Goal: Task Accomplishment & Management: Use online tool/utility

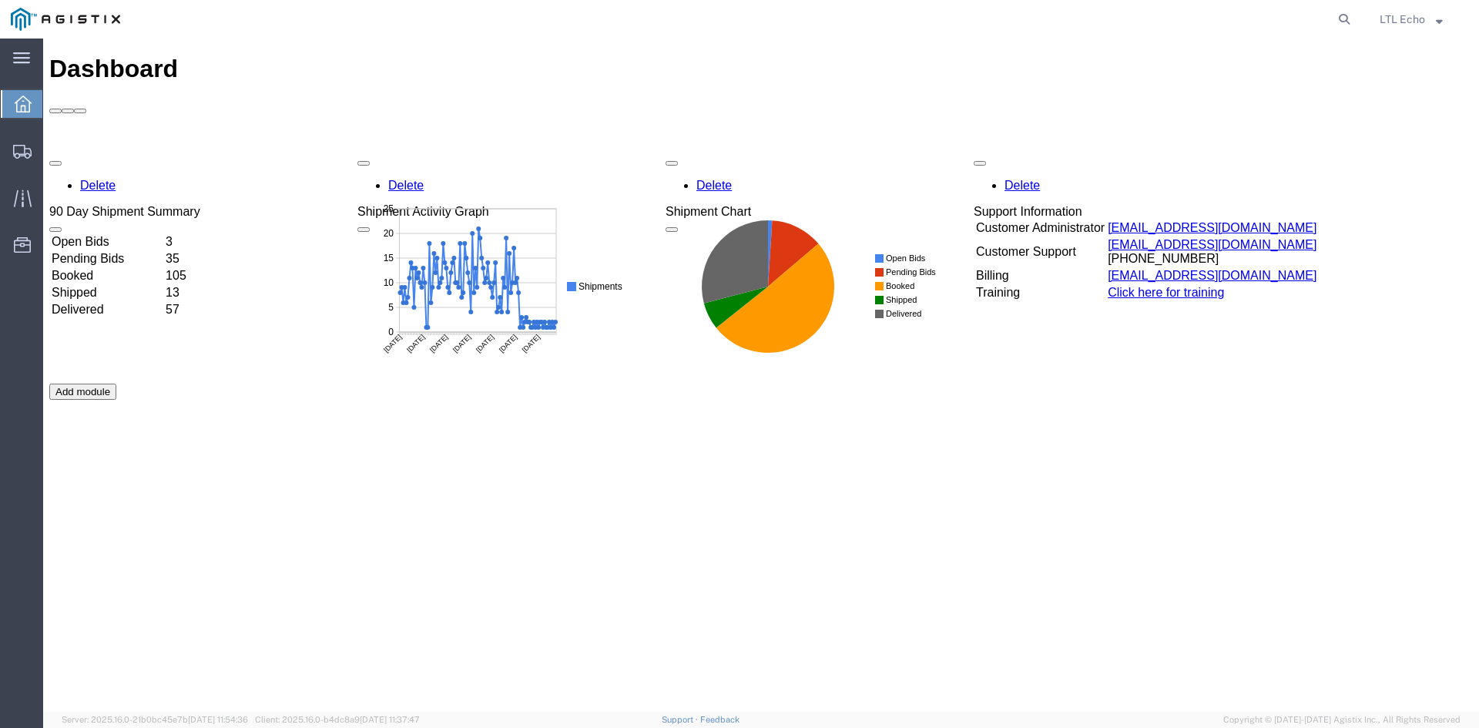
click at [1264, 9] on agx-global-search at bounding box center [1111, 19] width 493 height 39
click at [1345, 17] on icon at bounding box center [1345, 19] width 22 height 22
click at [1177, 16] on input "search" at bounding box center [1099, 19] width 468 height 37
paste input "56486587"
type input "56486587"
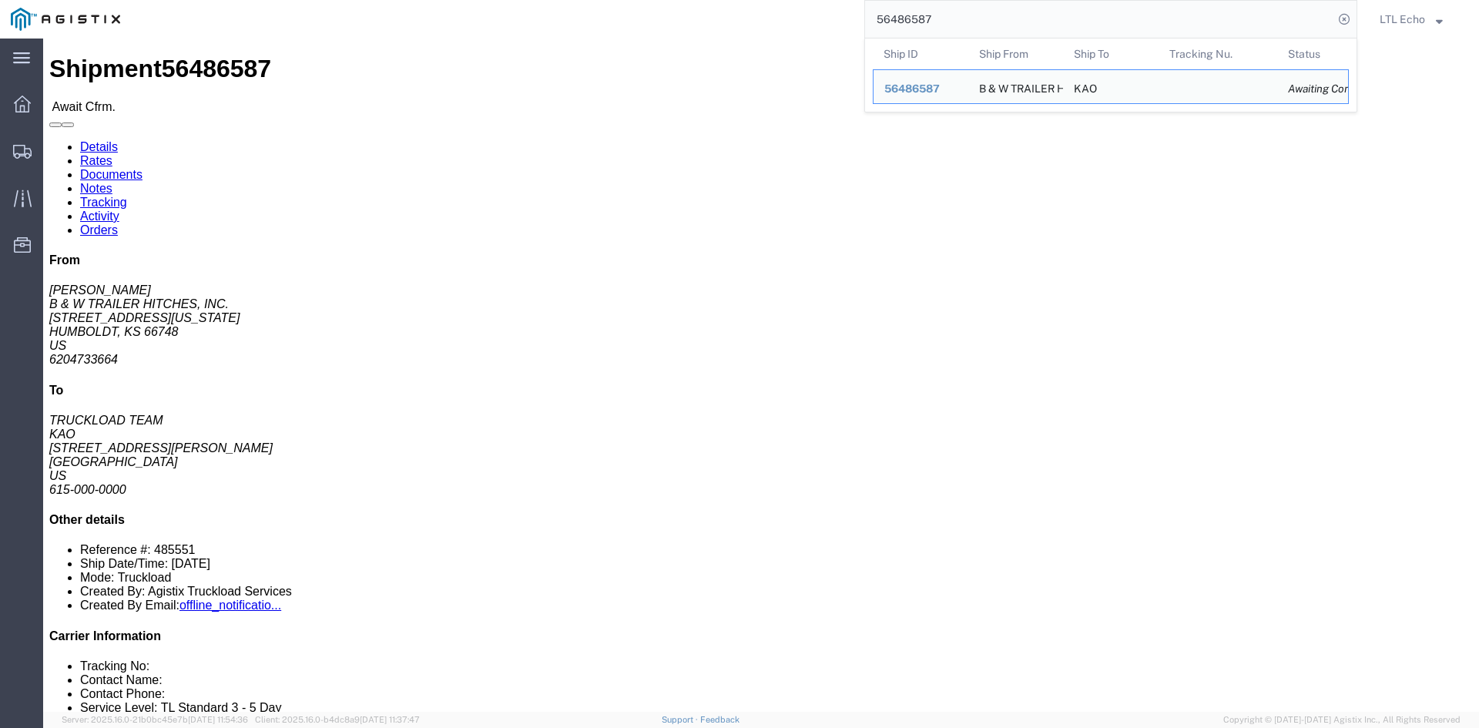
click div "Leg 1 - Truckload Vehicle 1: Standard Dry Van (53 Feet) Number of trucks: 1"
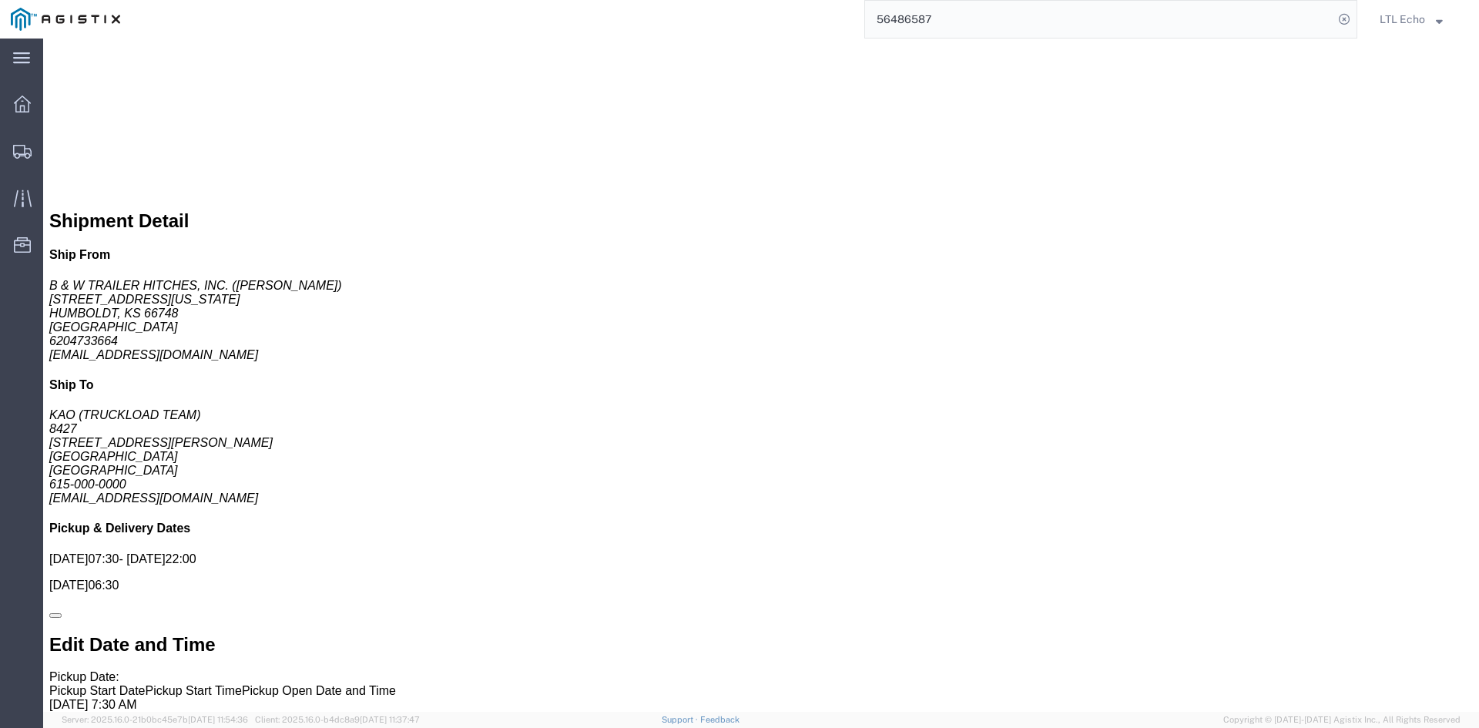
scroll to position [771, 0]
click span "56486587"
copy span "56486587"
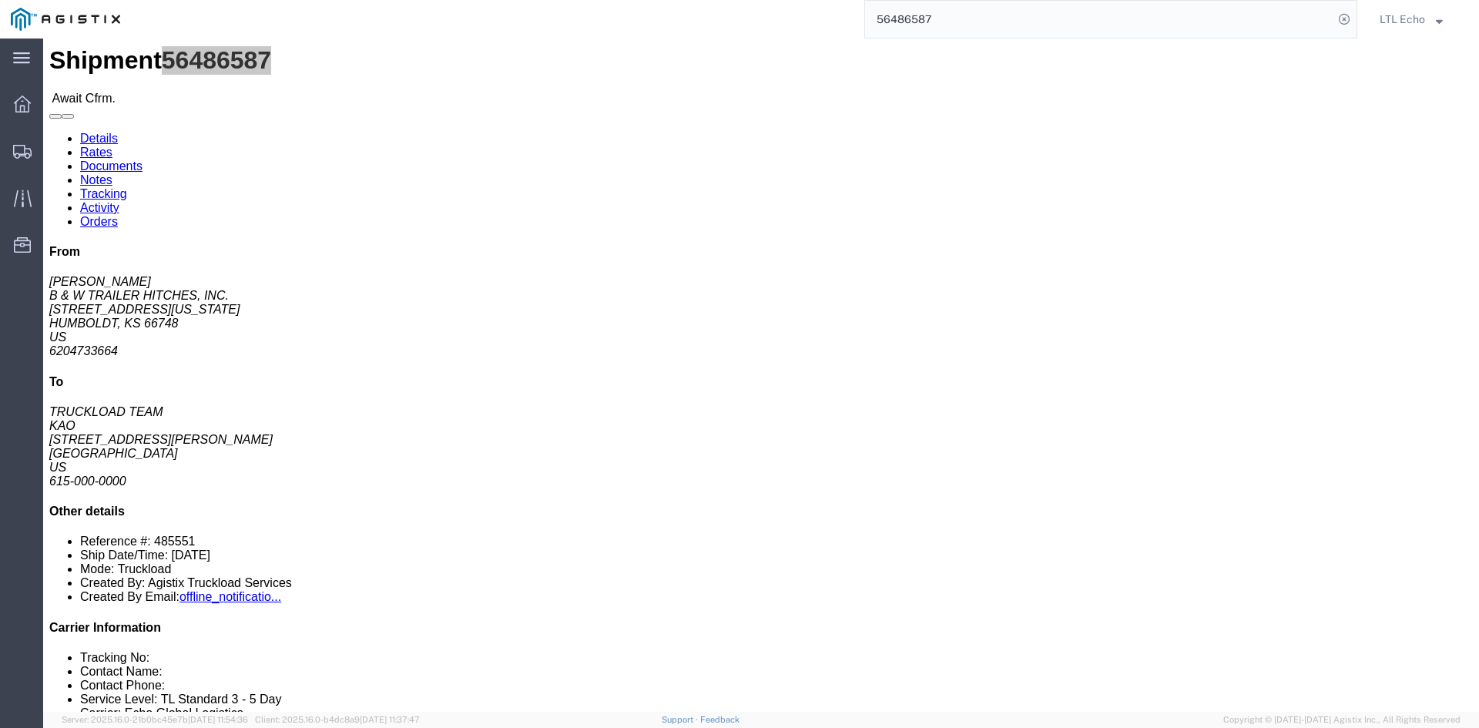
scroll to position [0, 0]
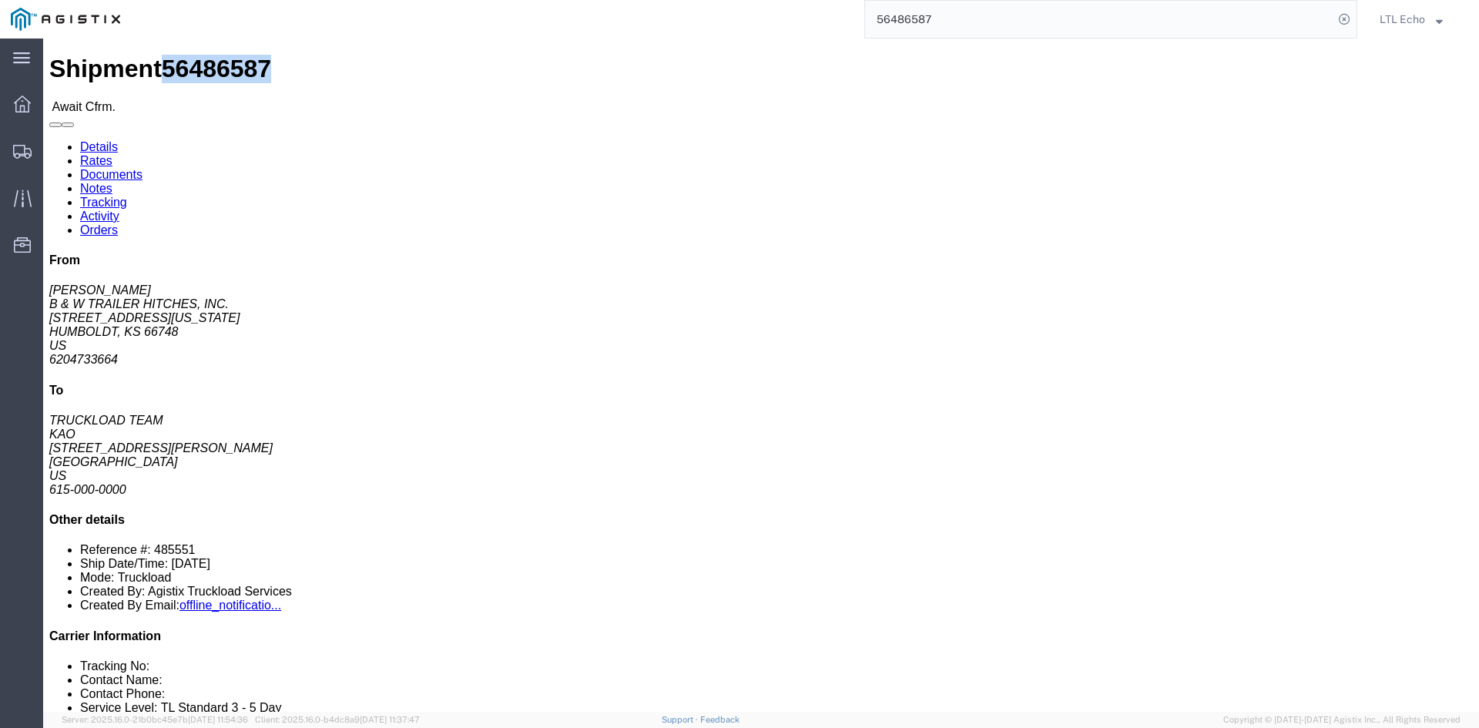
click span "56486587"
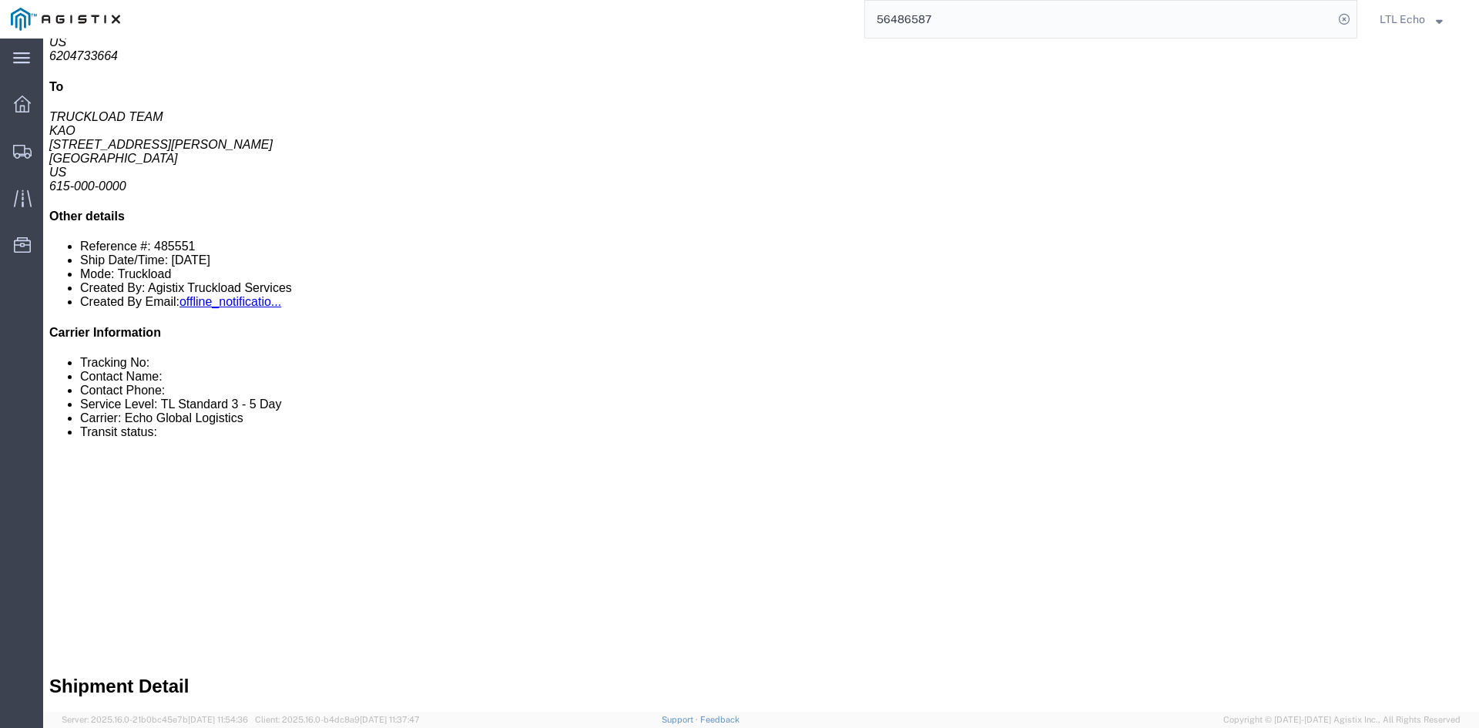
scroll to position [308, 0]
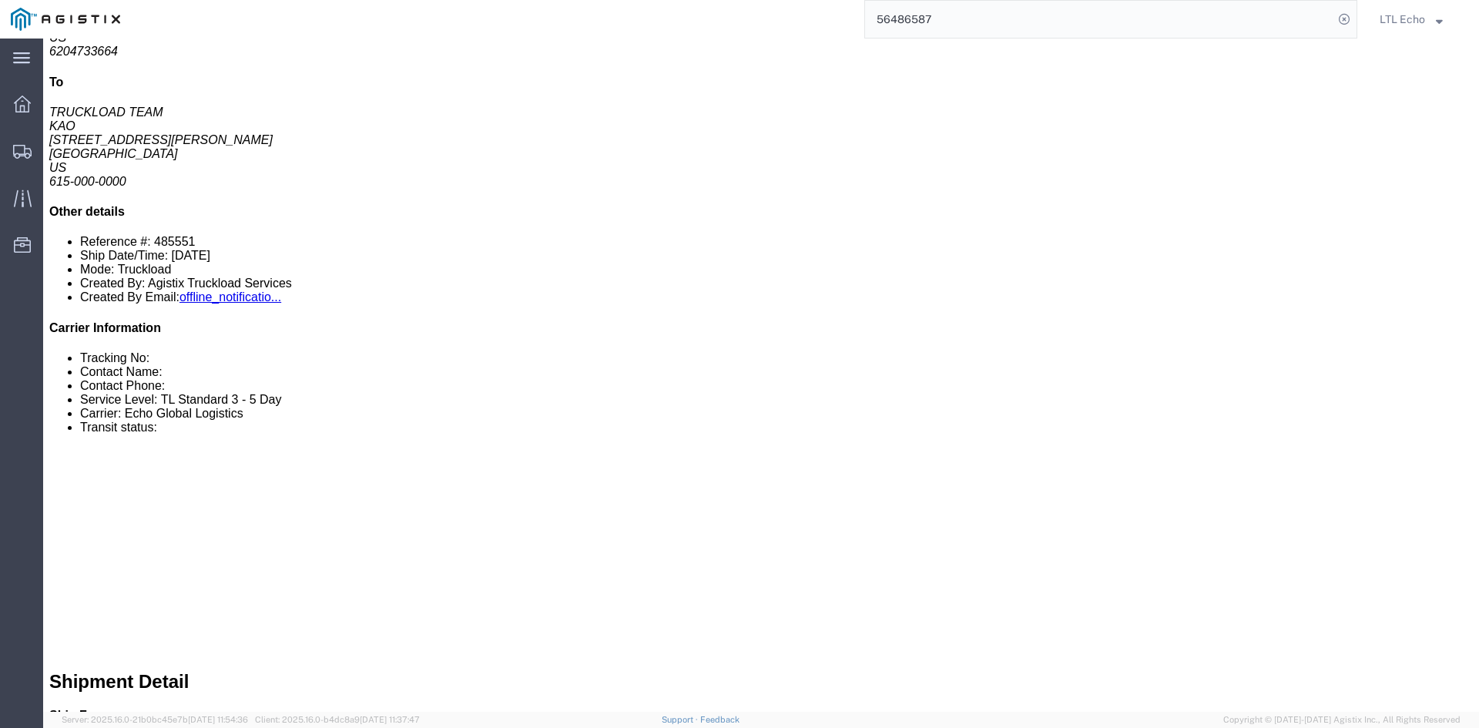
click link "Rates"
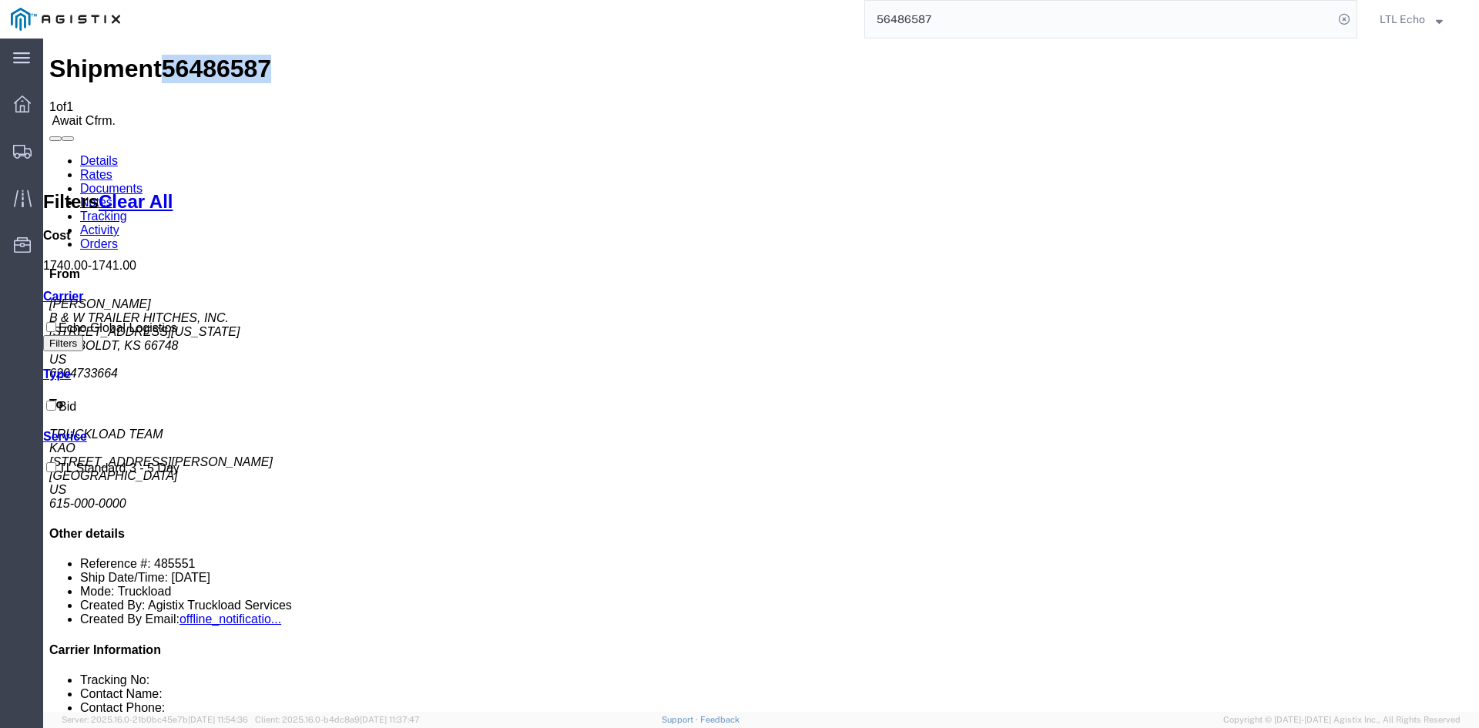
click at [199, 55] on span "56486587" at bounding box center [216, 69] width 109 height 28
click at [88, 154] on link "Details" at bounding box center [99, 160] width 38 height 13
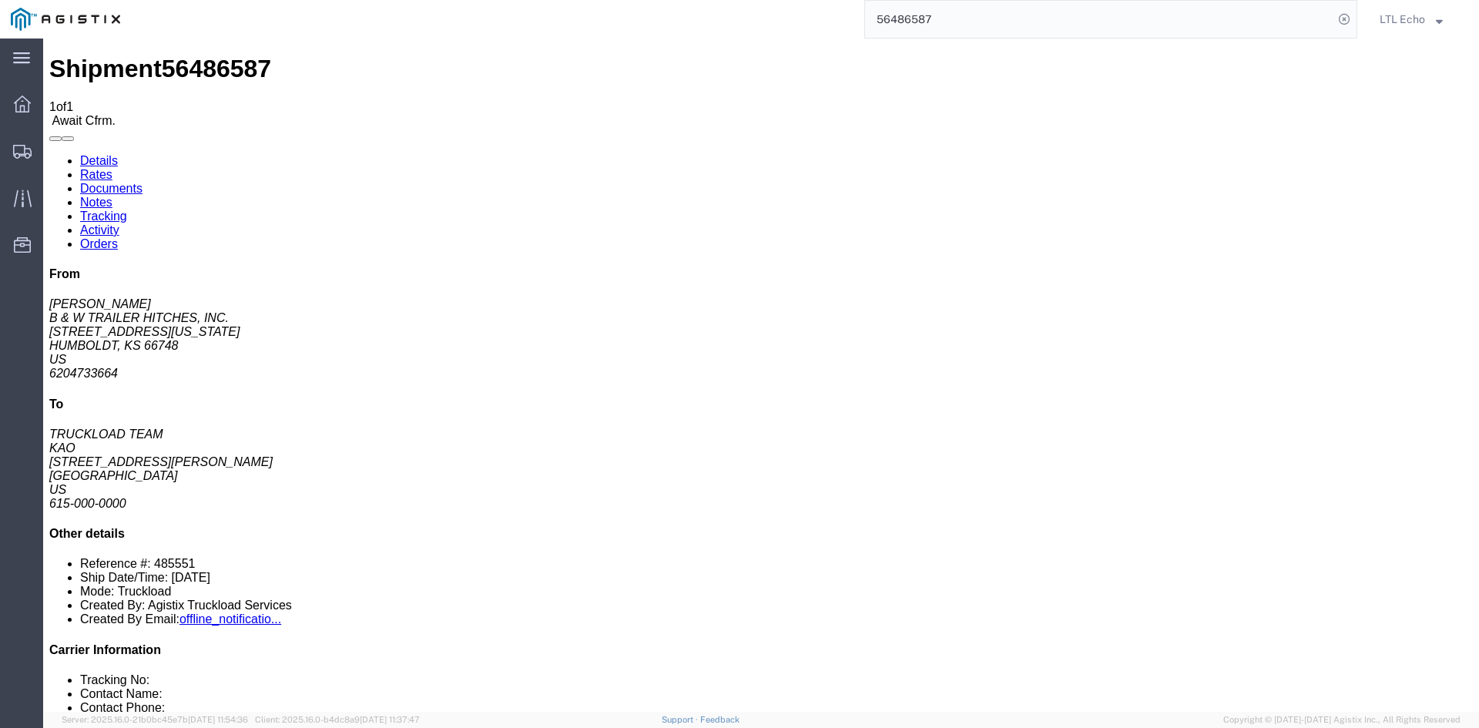
click li "Reference #: 485551"
copy li "485551"
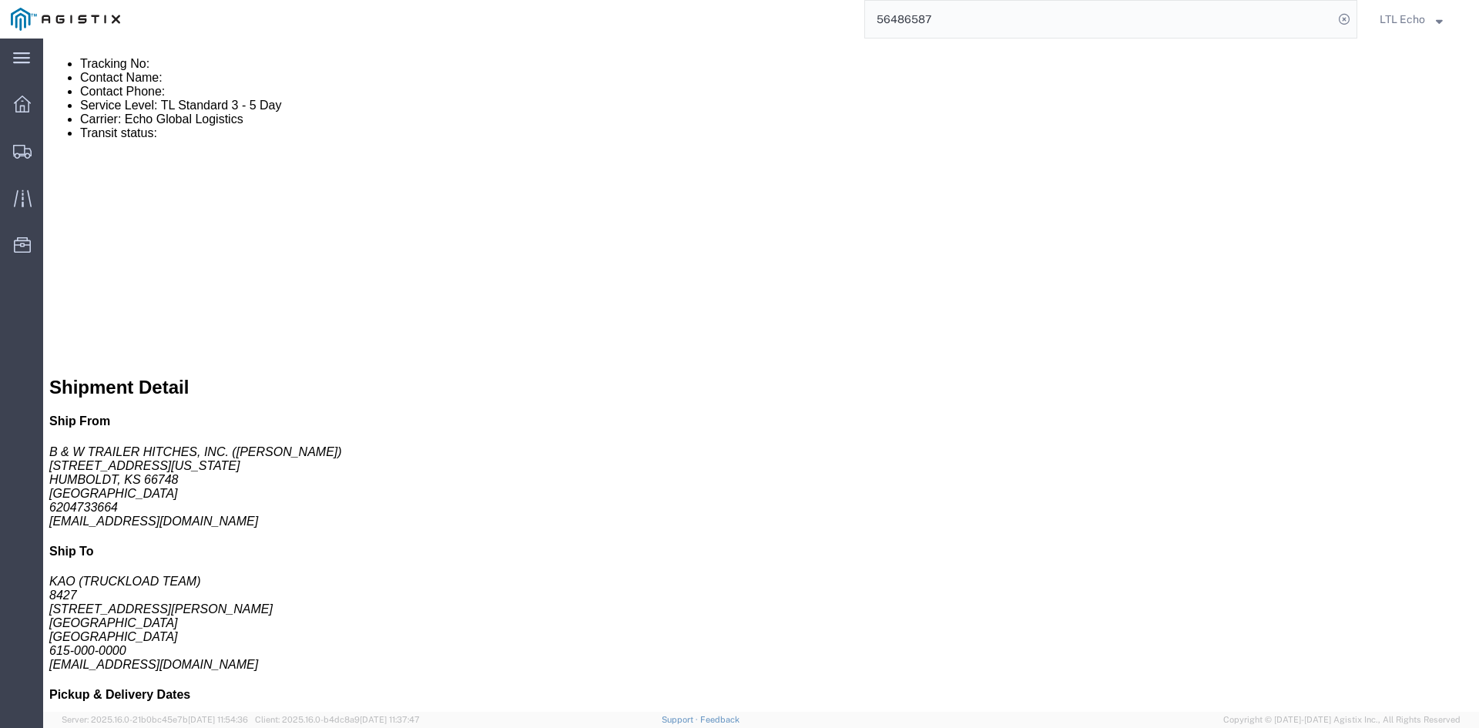
scroll to position [771, 0]
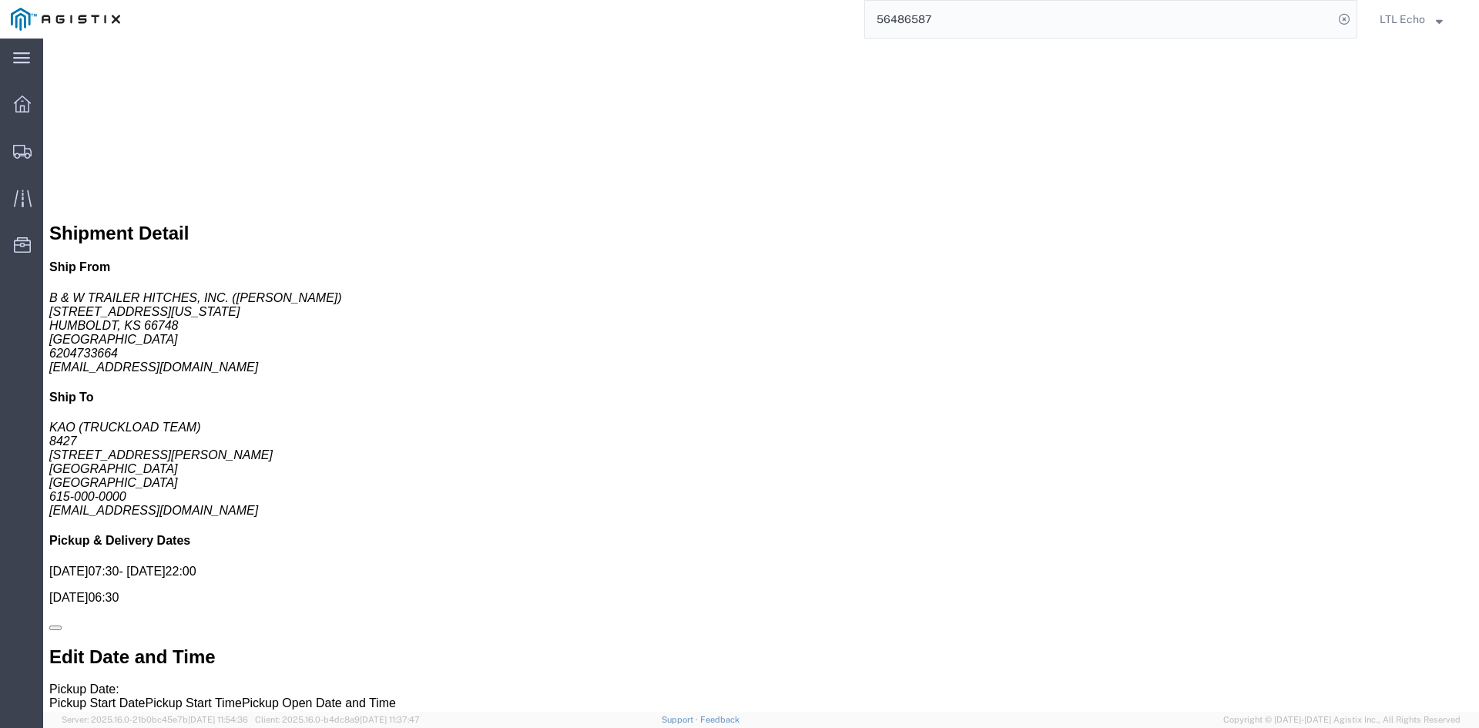
click link "Confirm"
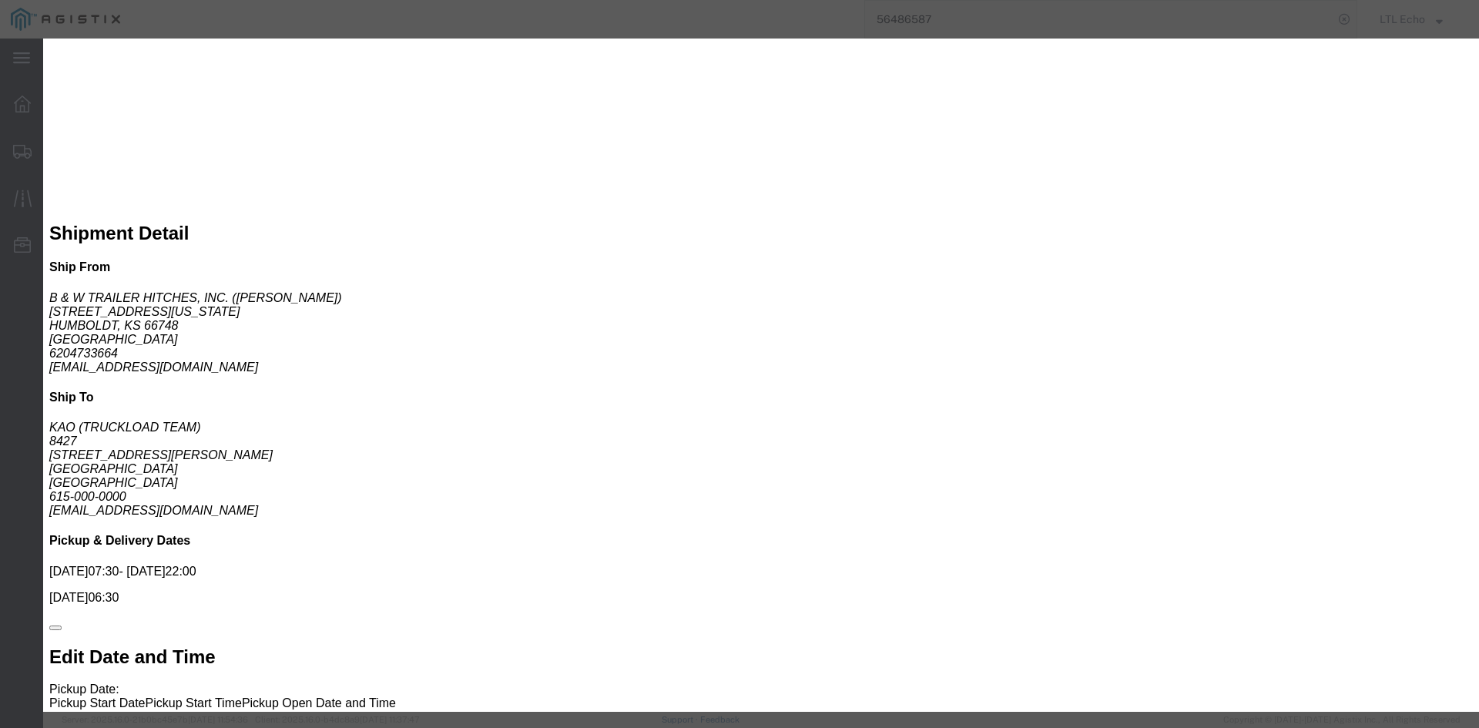
click input "checkbox"
checkbox input "true"
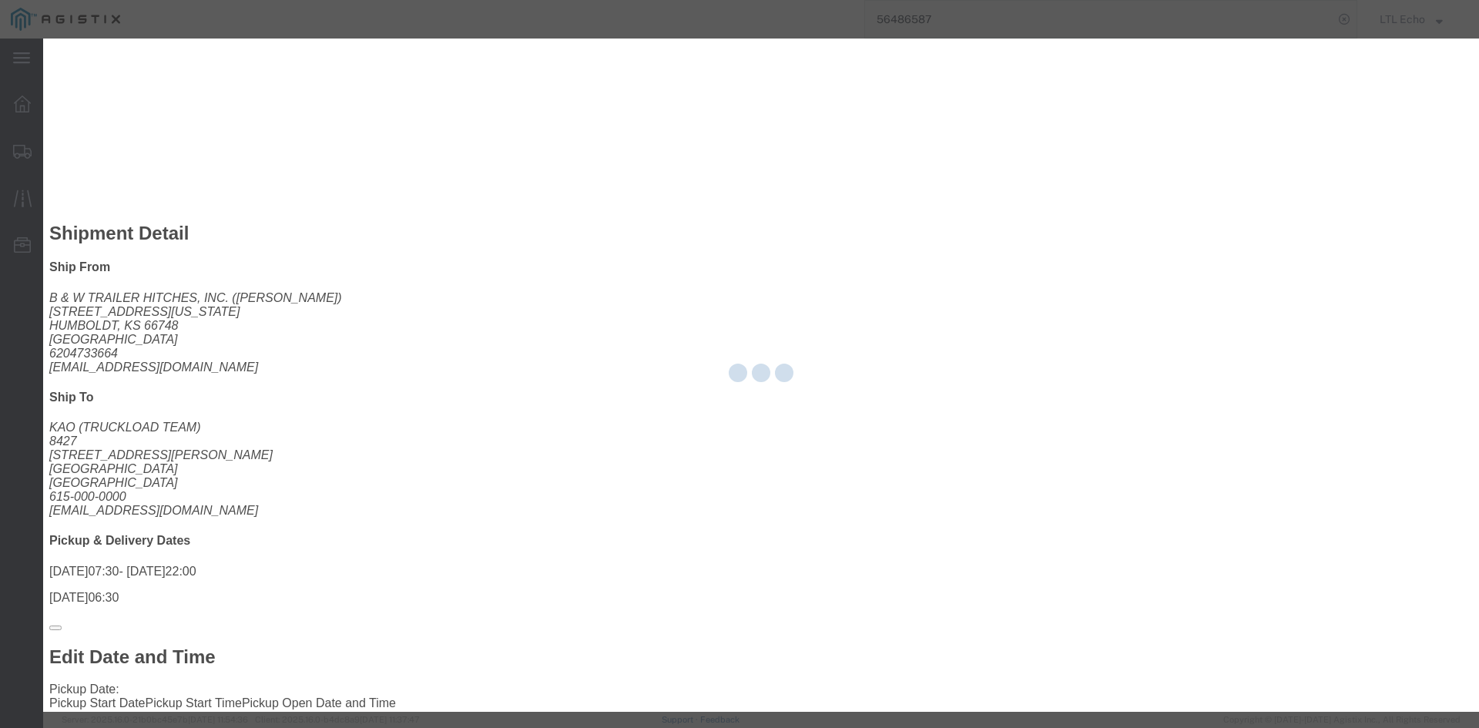
type input "LTL Echo"
type input "+ 8005116111"
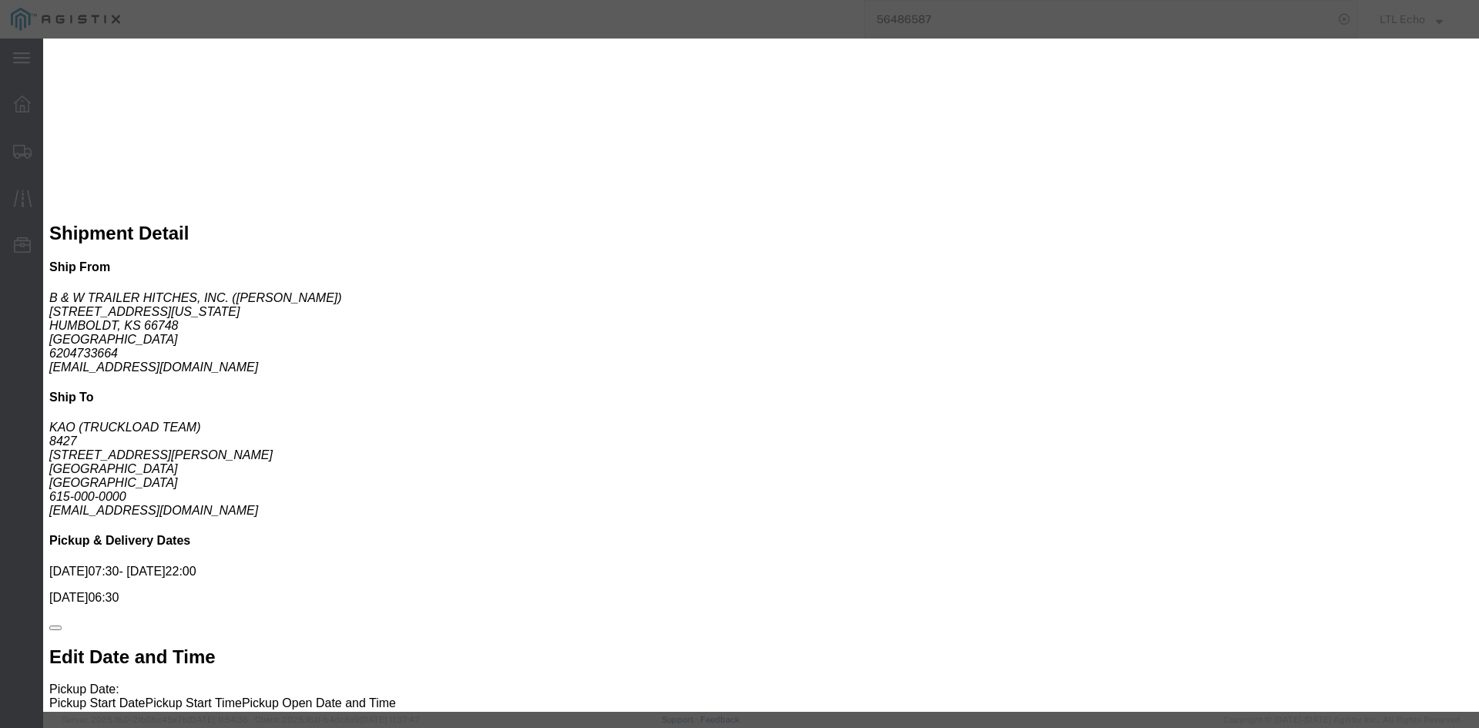
click input "text"
type input "63927996"
click button "Submit"
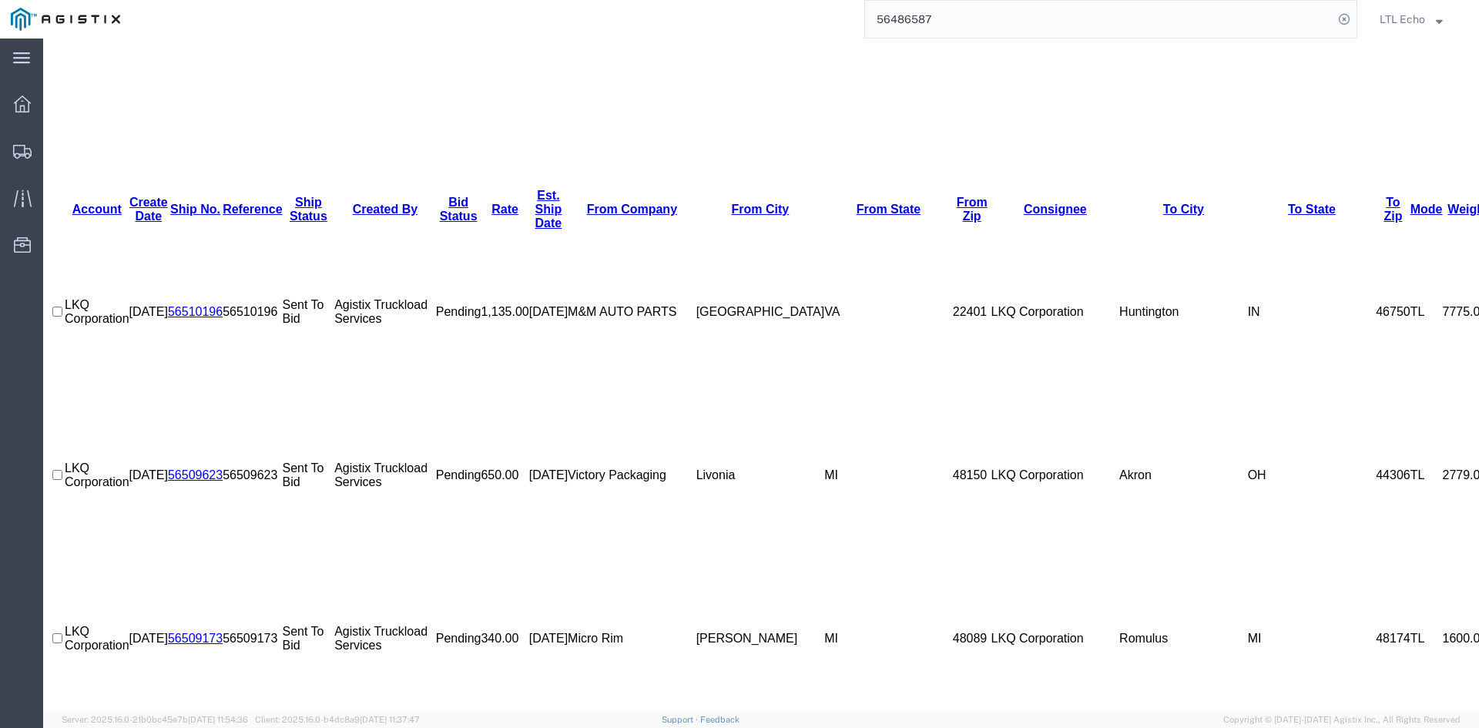
scroll to position [357, 0]
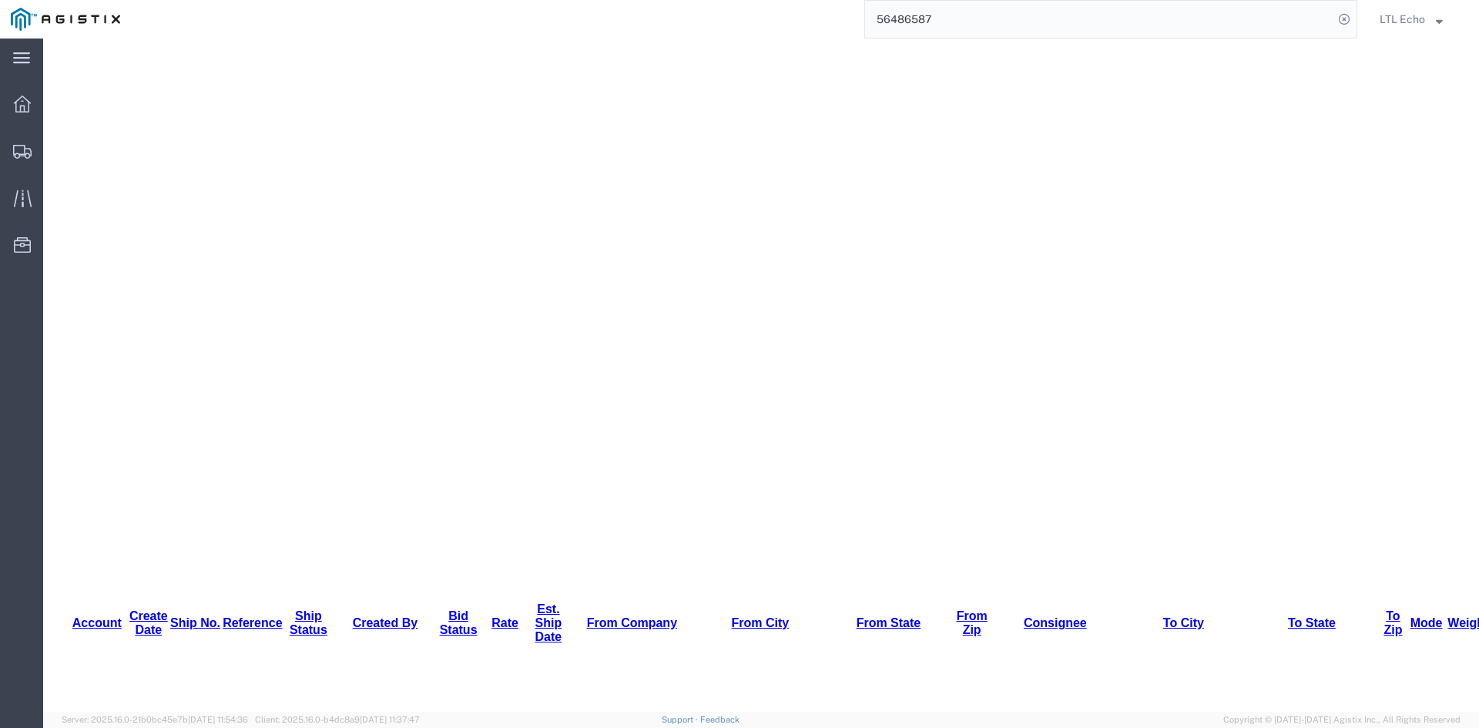
click at [1252, 21] on input "56486587" at bounding box center [1099, 19] width 468 height 37
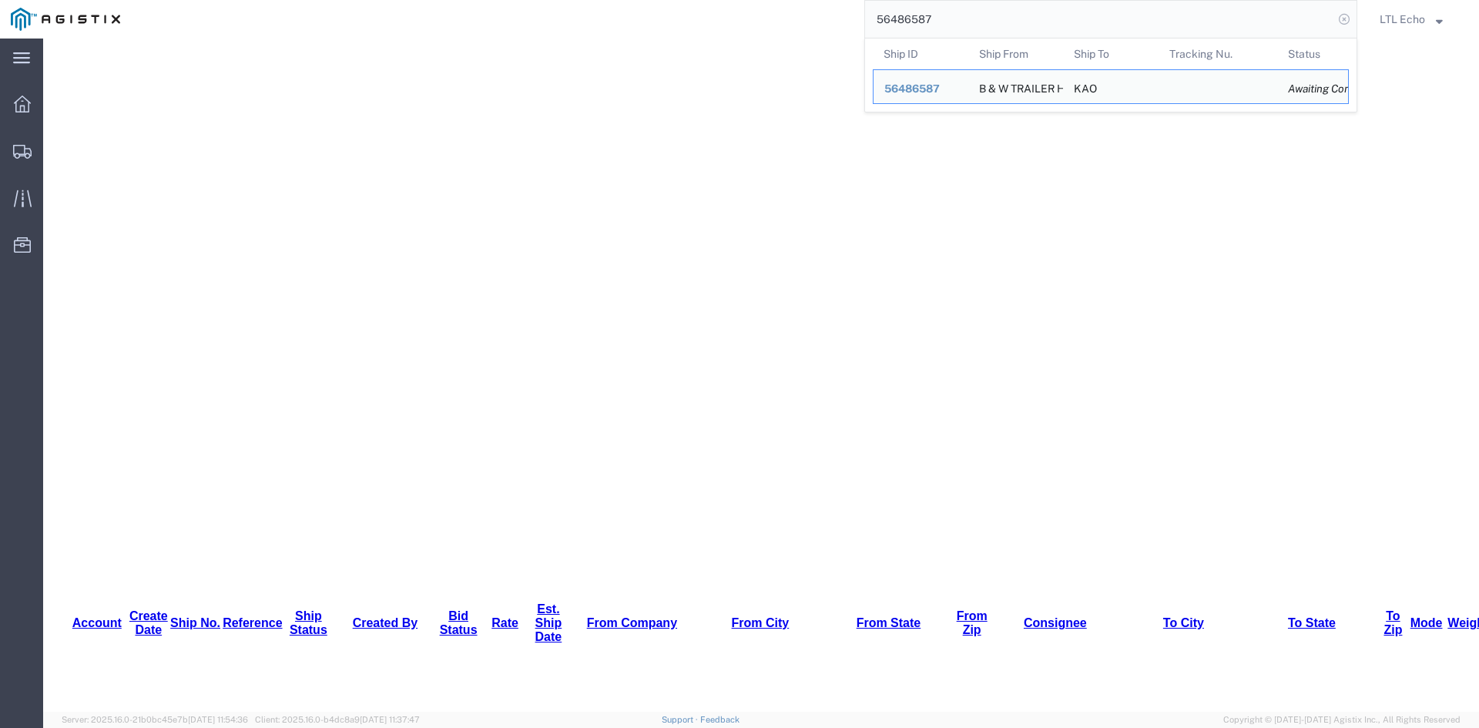
click at [1348, 18] on icon at bounding box center [1345, 19] width 22 height 22
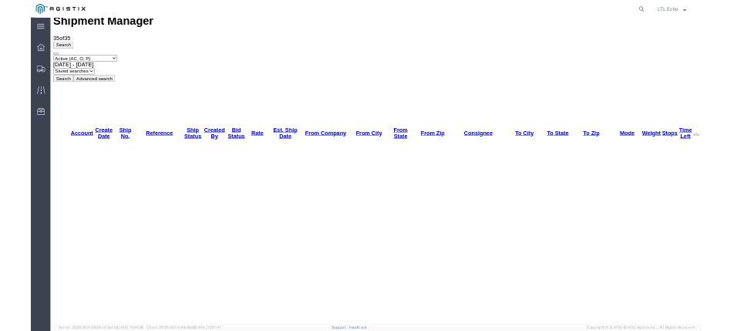
scroll to position [0, 0]
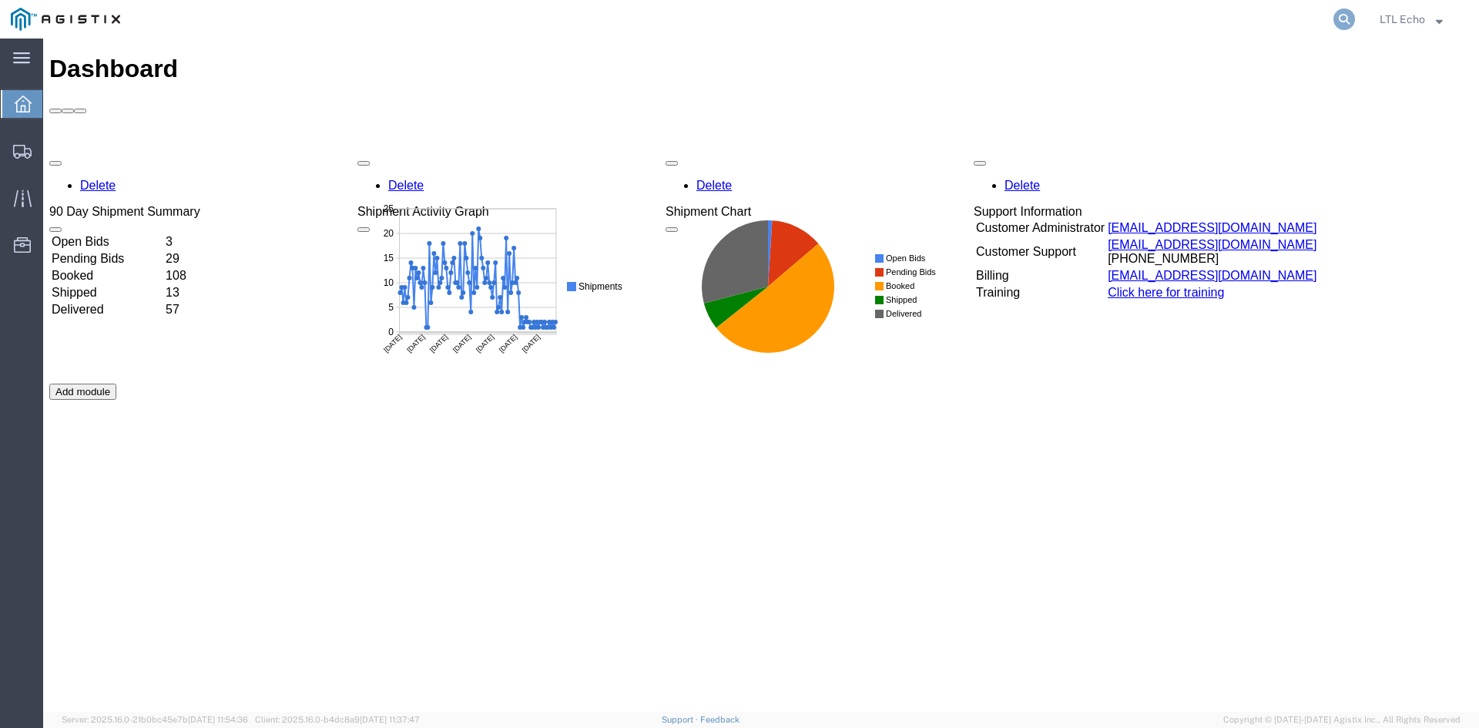
click at [1342, 15] on icon at bounding box center [1345, 19] width 22 height 22
click at [1118, 15] on input "search" at bounding box center [1099, 19] width 468 height 37
click at [990, 12] on input "search" at bounding box center [1099, 19] width 468 height 37
paste input "56509139"
type input "56509139"
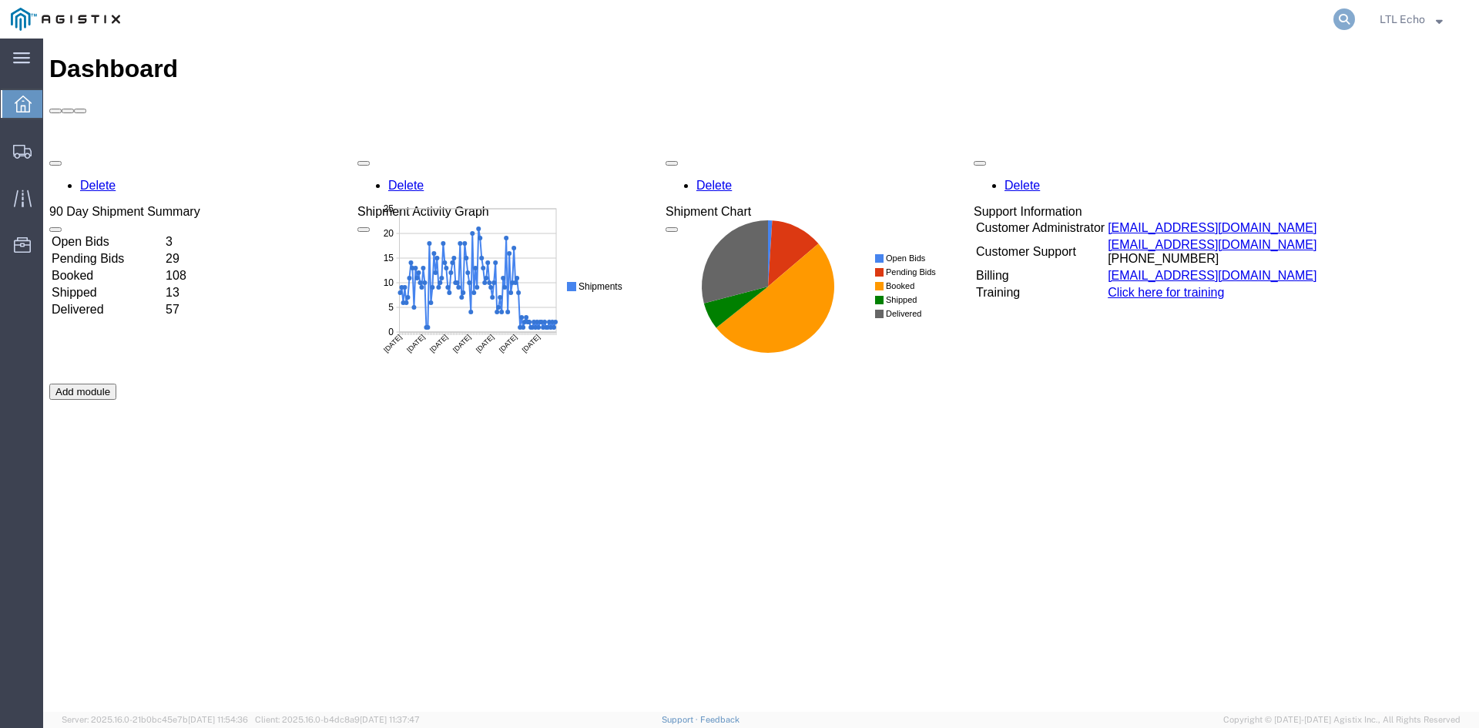
click at [1340, 17] on icon at bounding box center [1345, 19] width 22 height 22
click at [983, 19] on input "search" at bounding box center [1099, 19] width 468 height 37
paste input "56513127"
type input "56513127"
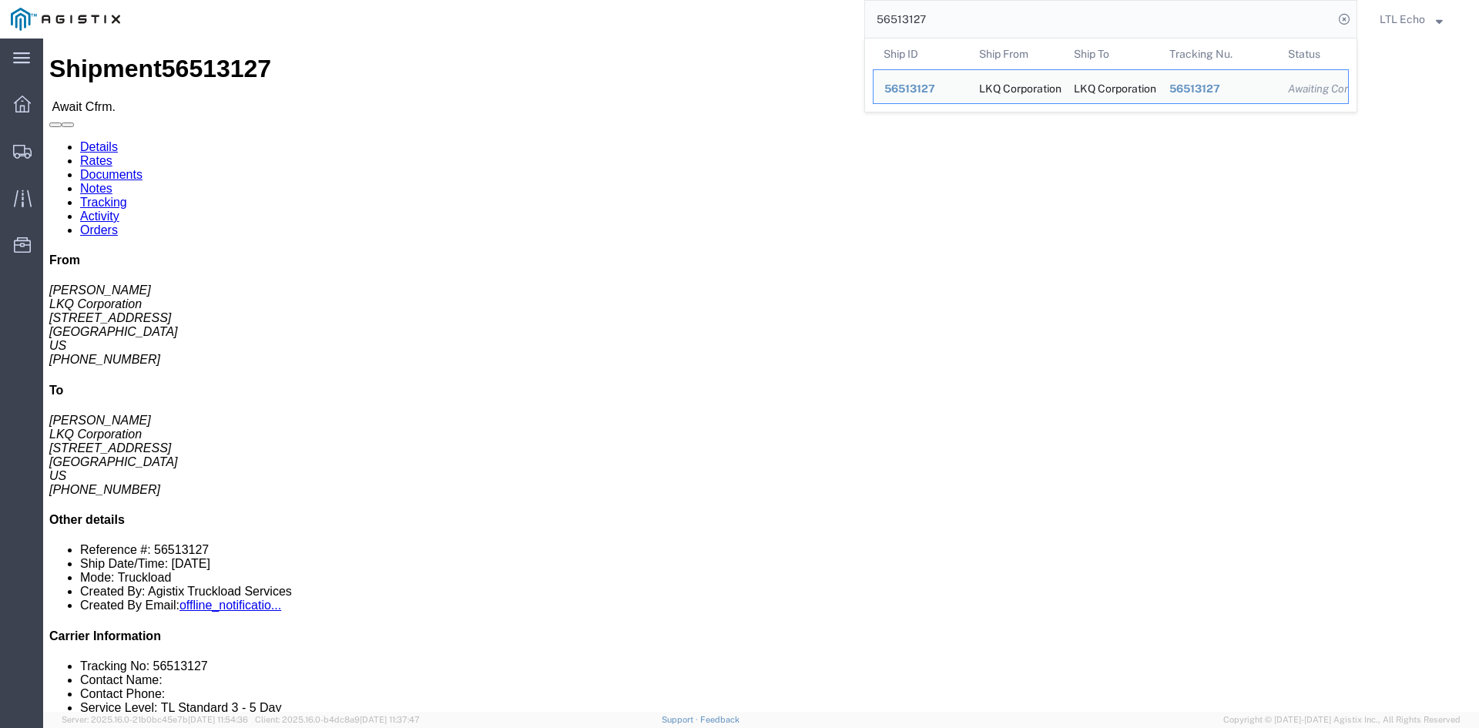
click div "Leg 1 - Truckload Vehicle 1: Standard Dry Van (53 Feet) Number of trucks: 1"
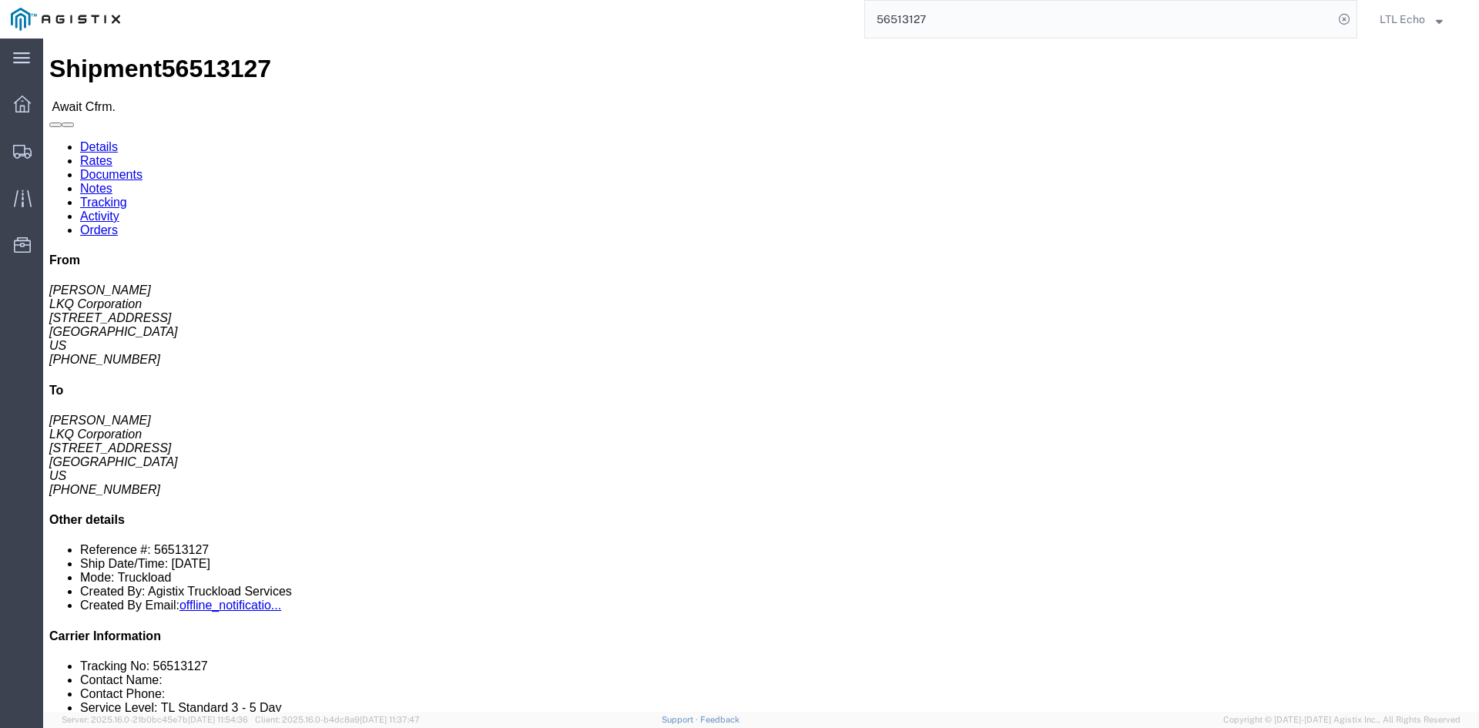
click span "56513127"
copy span "56513127"
click div "24 Pallet(s) Standard (Not Stackable) Total weight: 42000.00 LBS Carton count: …"
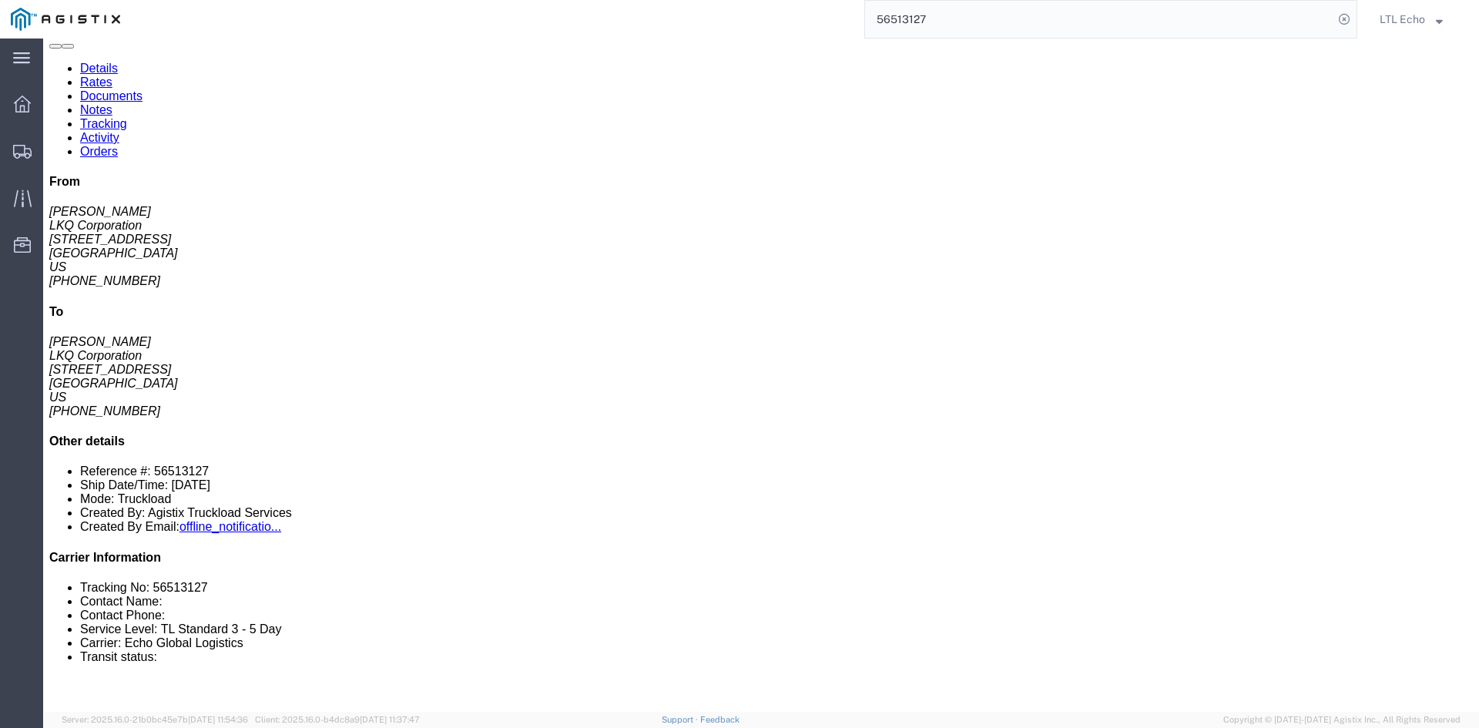
scroll to position [154, 0]
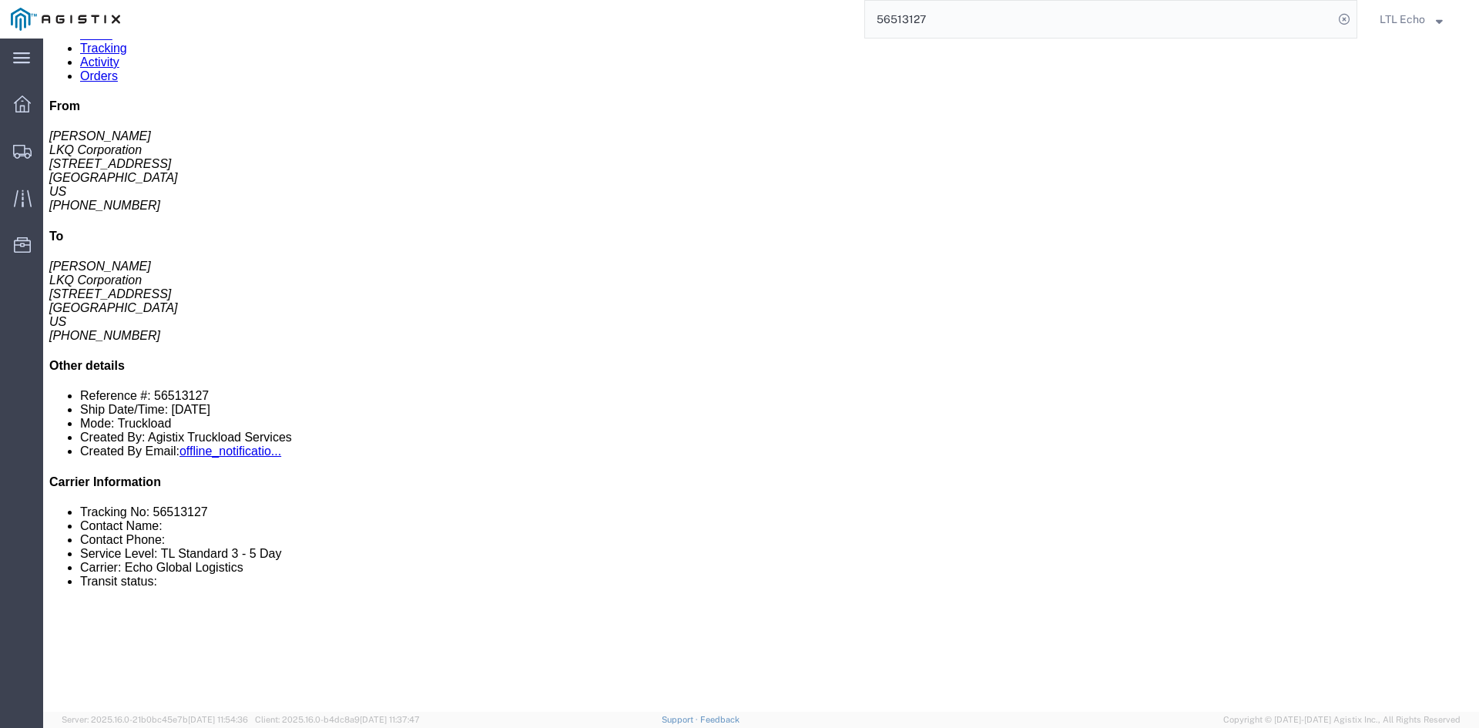
click link "Rates"
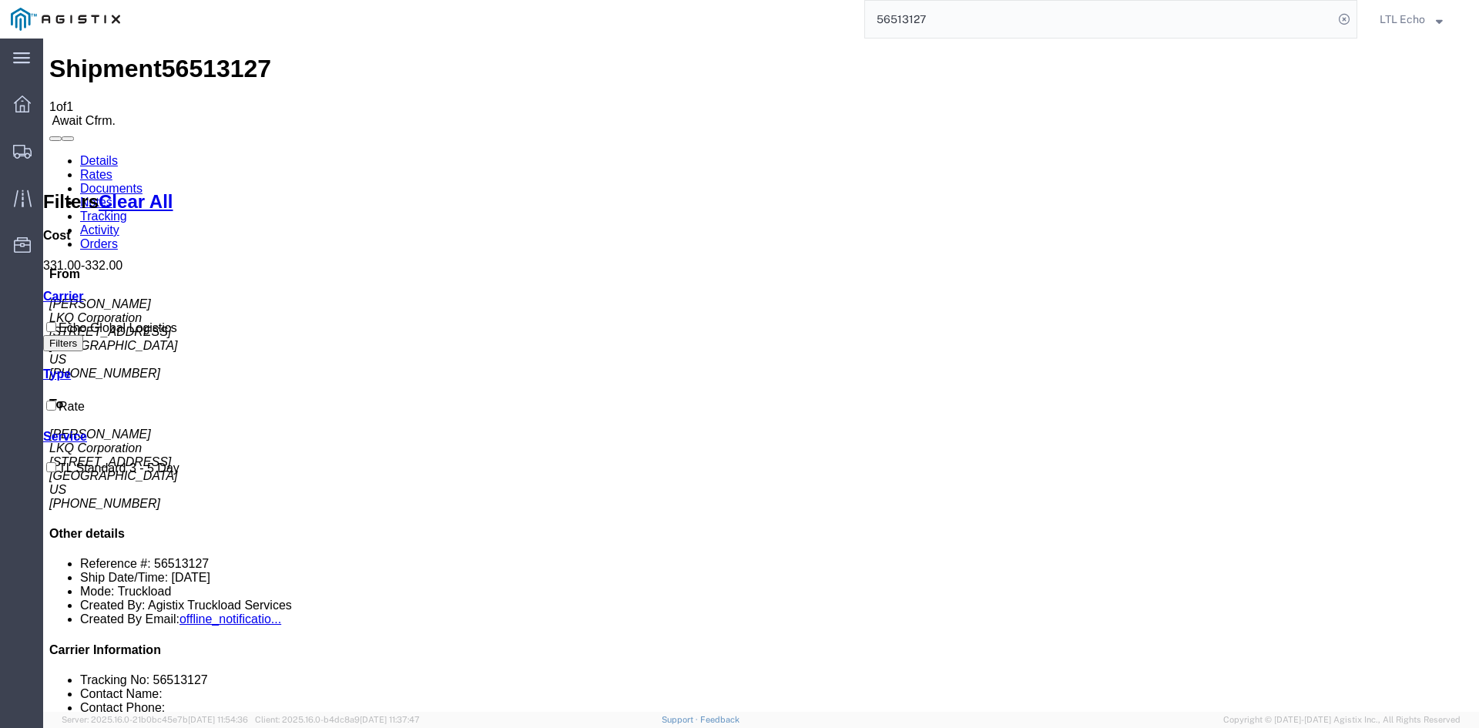
click at [82, 154] on link "Details" at bounding box center [99, 160] width 38 height 13
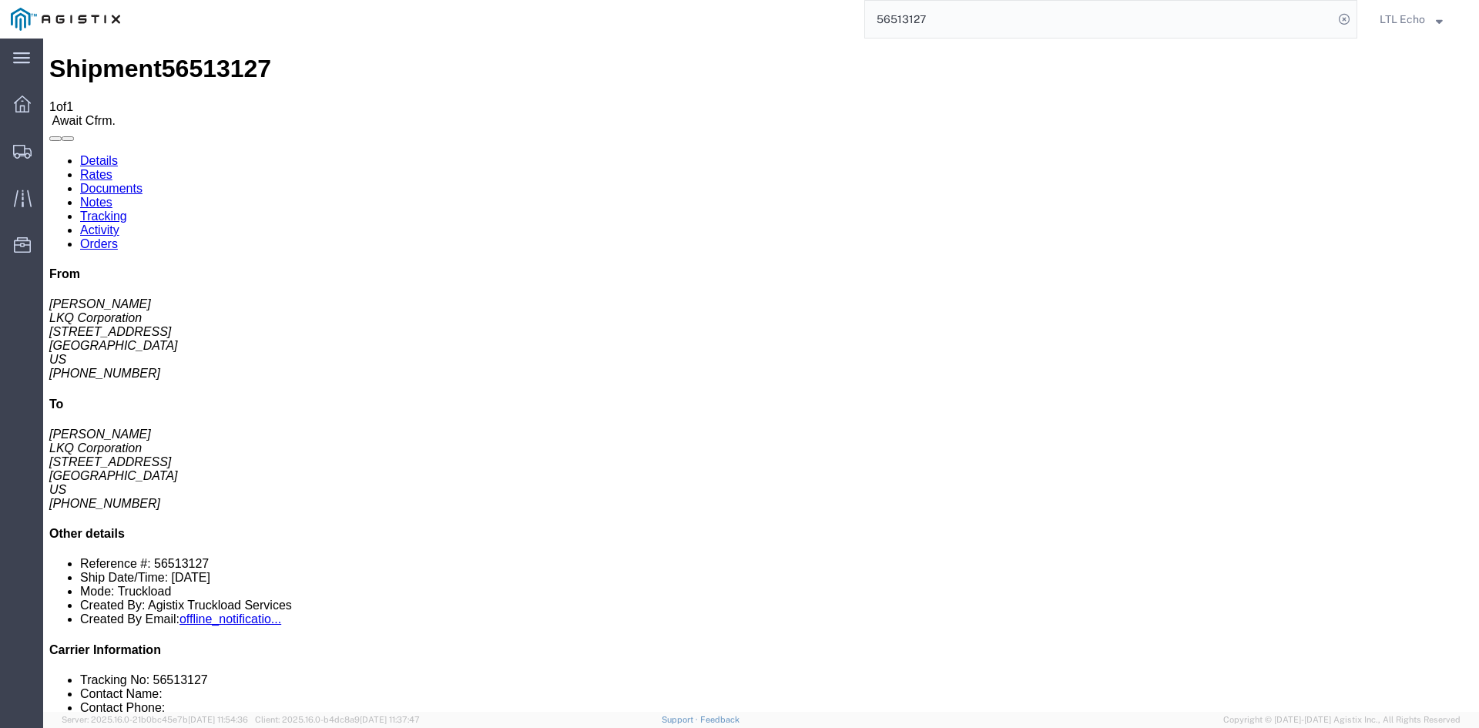
click address "[PERSON_NAME] LKQ Corporation [STREET_ADDRESS] [PHONE_NUMBER]"
click link "Confirm"
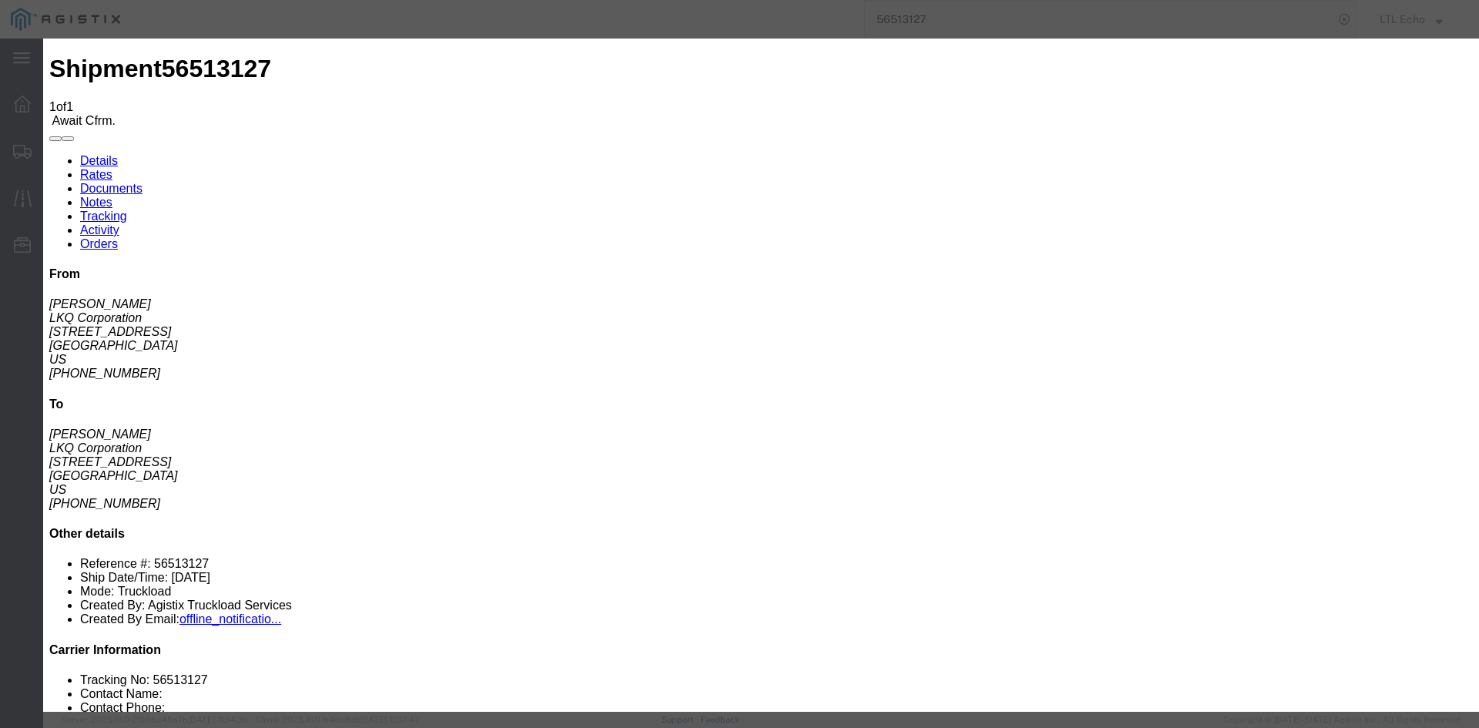
click input "checkbox"
checkbox input "true"
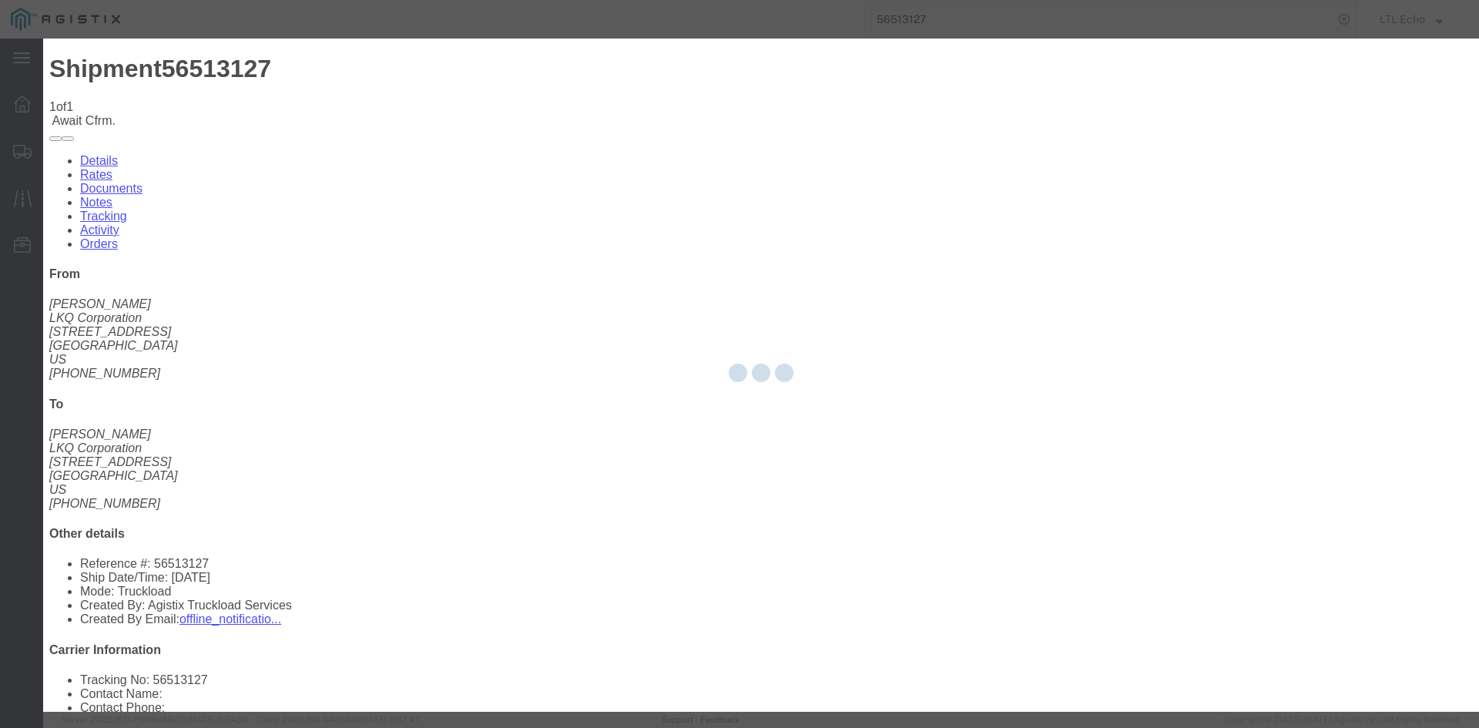
type input "LTL Echo"
type input "+ 8005116111"
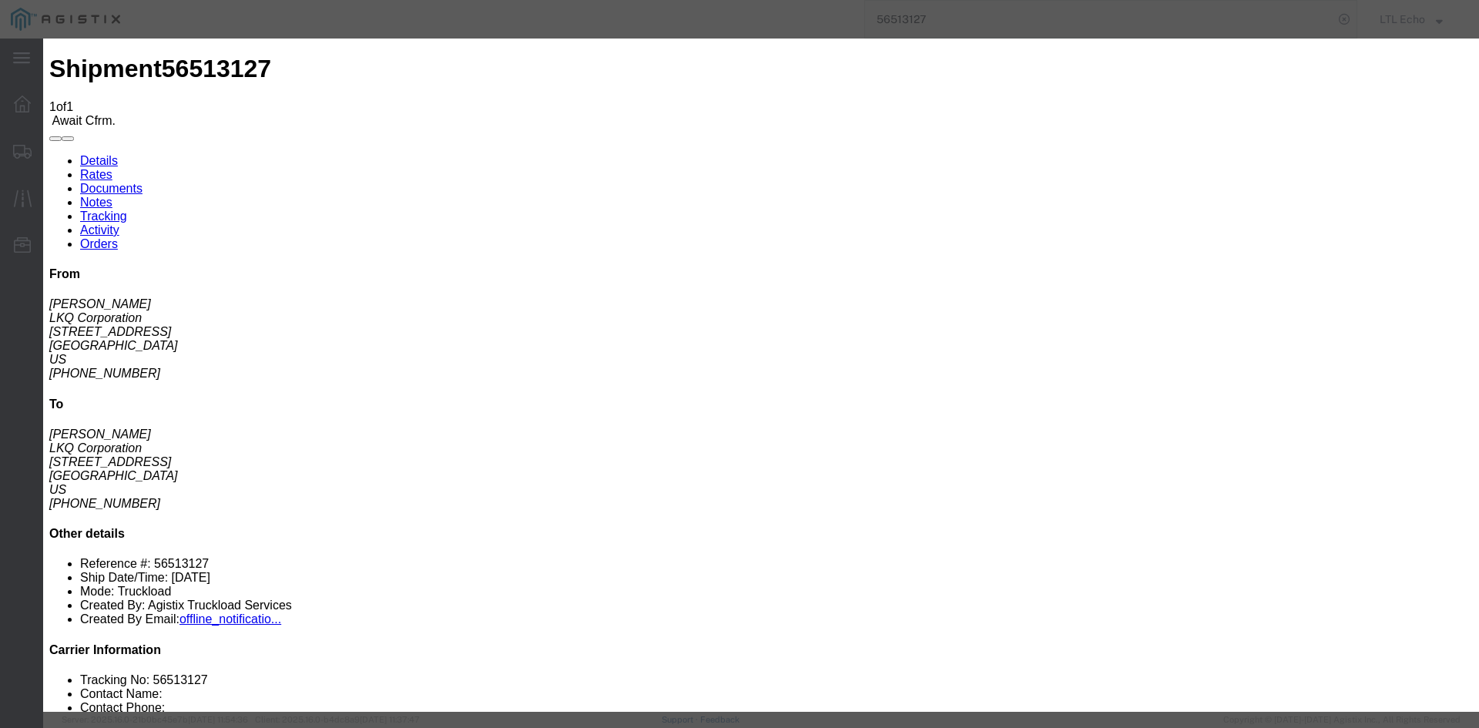
click input "text"
type input "63928187"
click button "Submit"
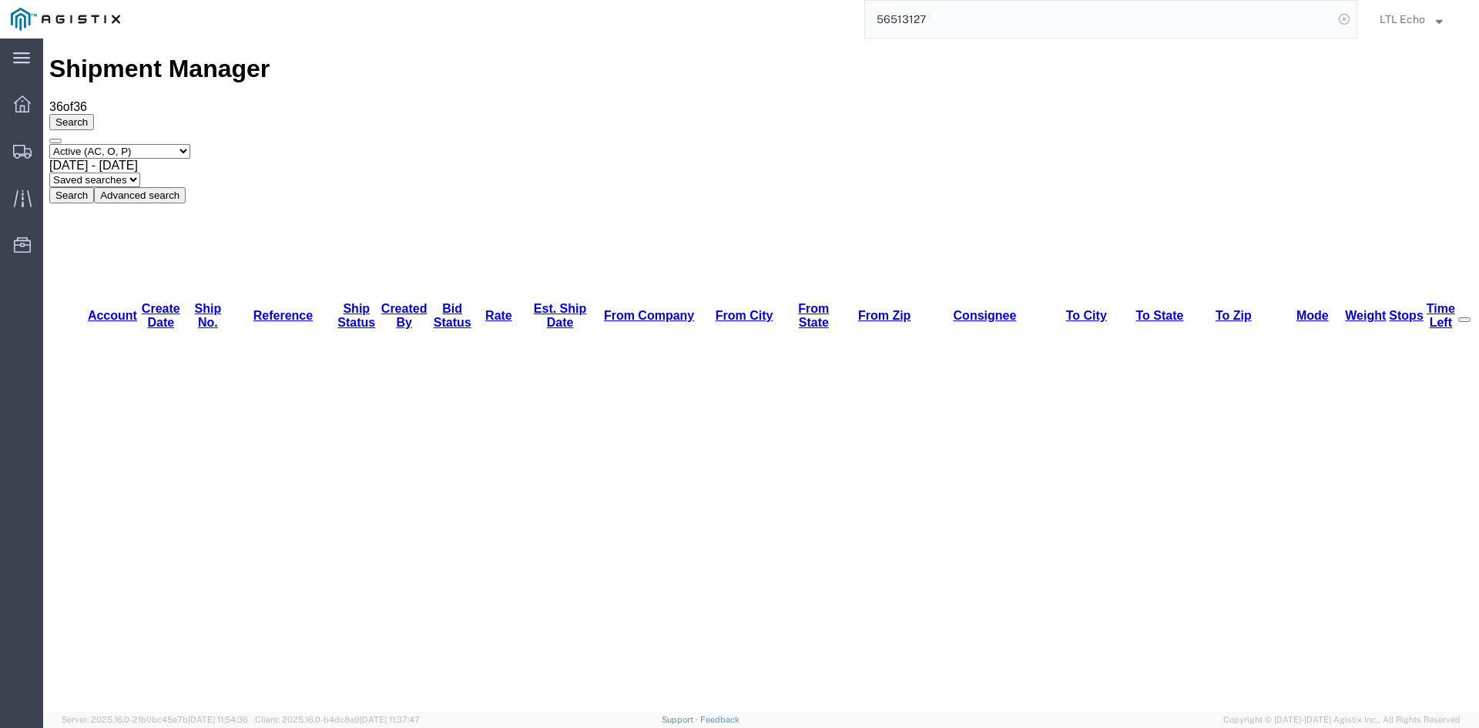
click at [1345, 12] on icon at bounding box center [1345, 19] width 22 height 22
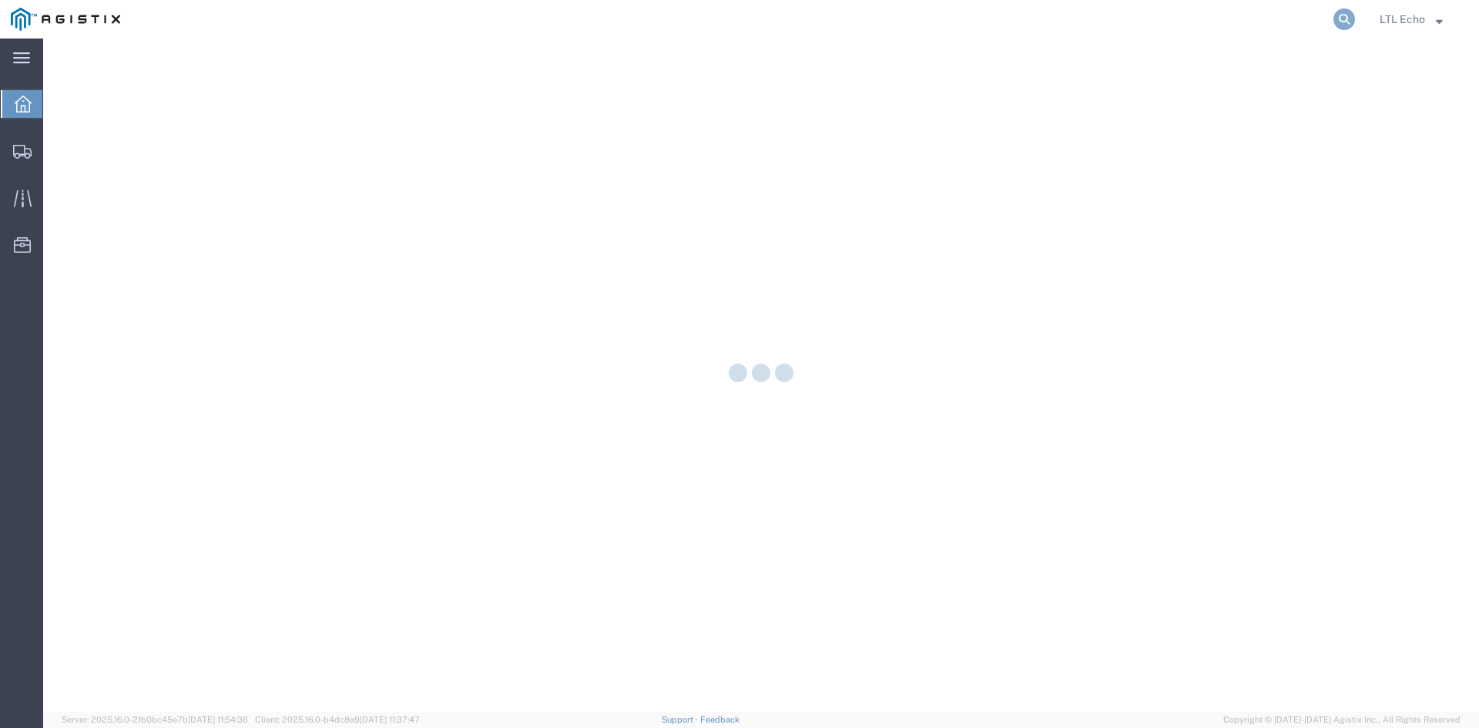
click at [1346, 13] on icon at bounding box center [1345, 19] width 22 height 22
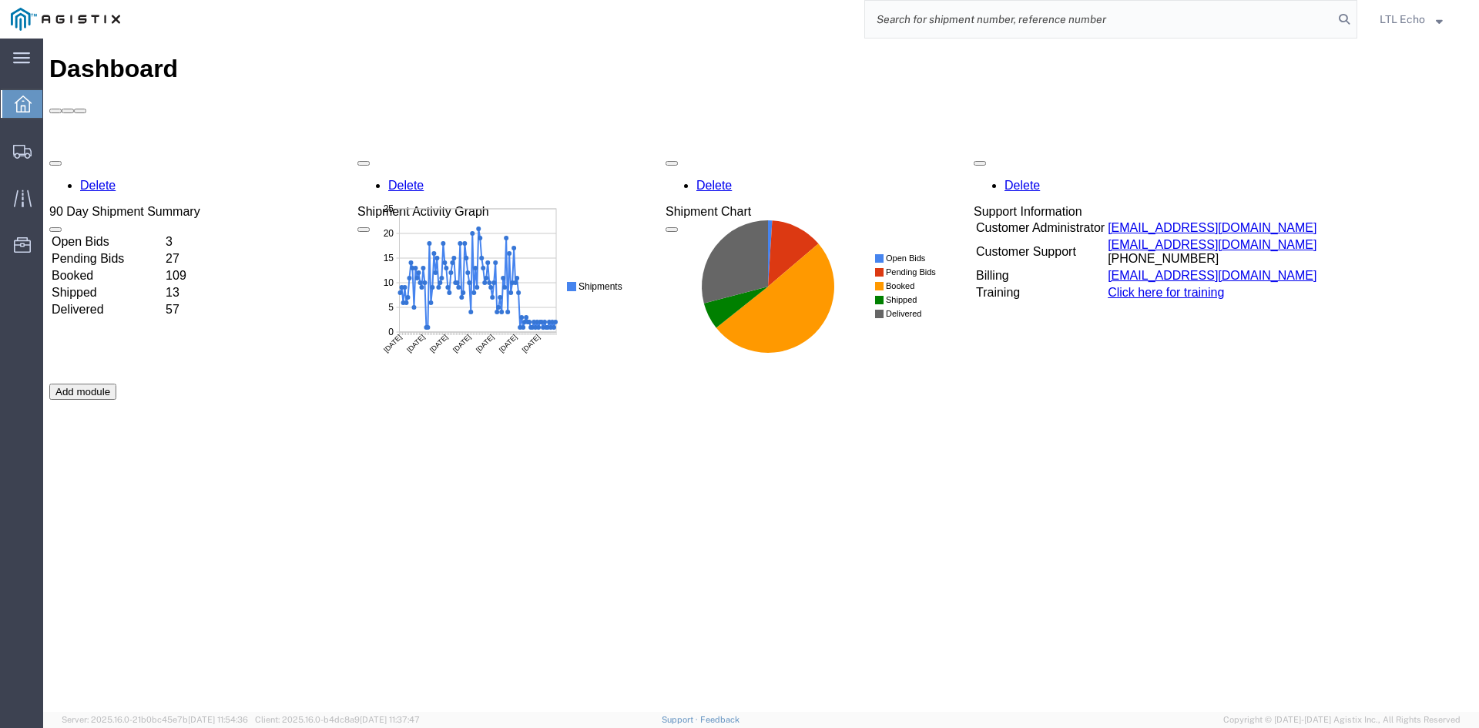
click at [1092, 15] on input "search" at bounding box center [1099, 19] width 468 height 37
paste input "56508785"
type input "56508785"
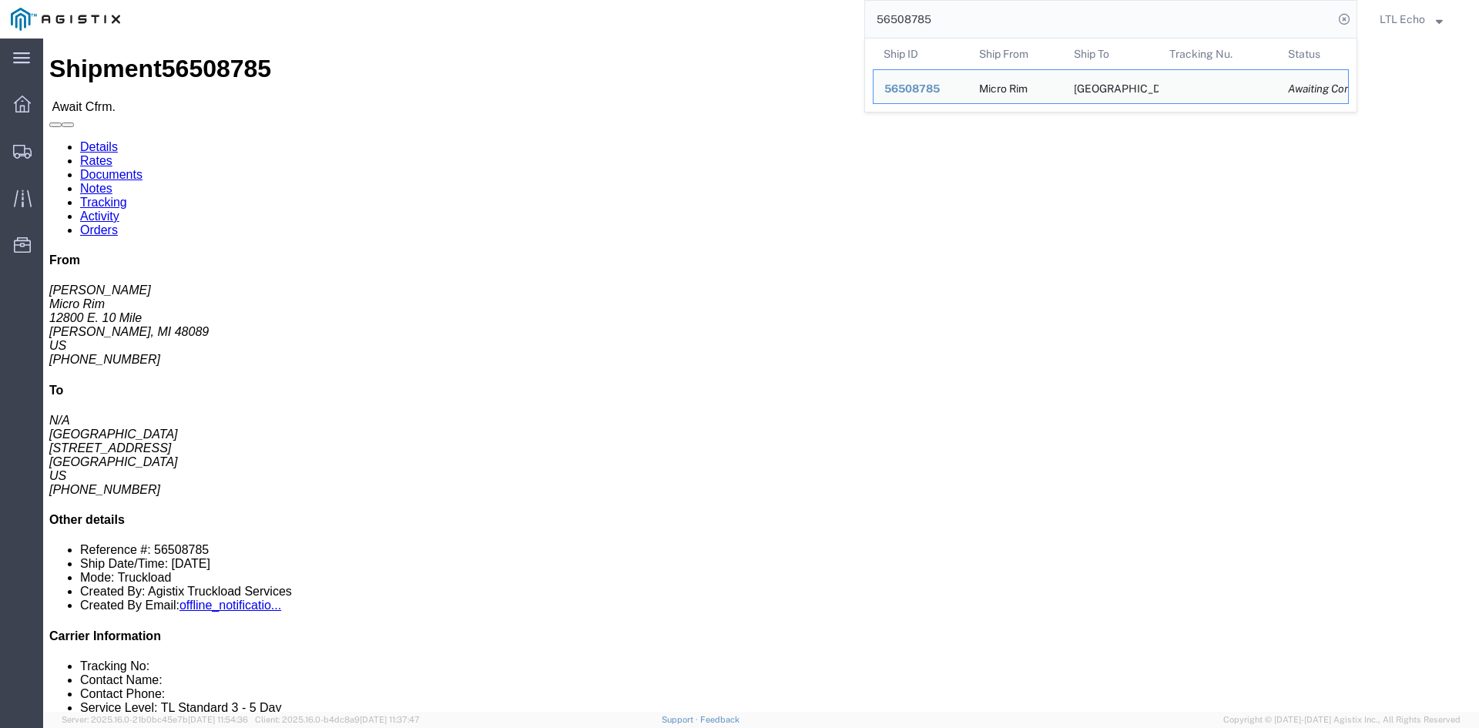
drag, startPoint x: 92, startPoint y: 62, endPoint x: 626, endPoint y: 193, distance: 549.1
click link "Rates"
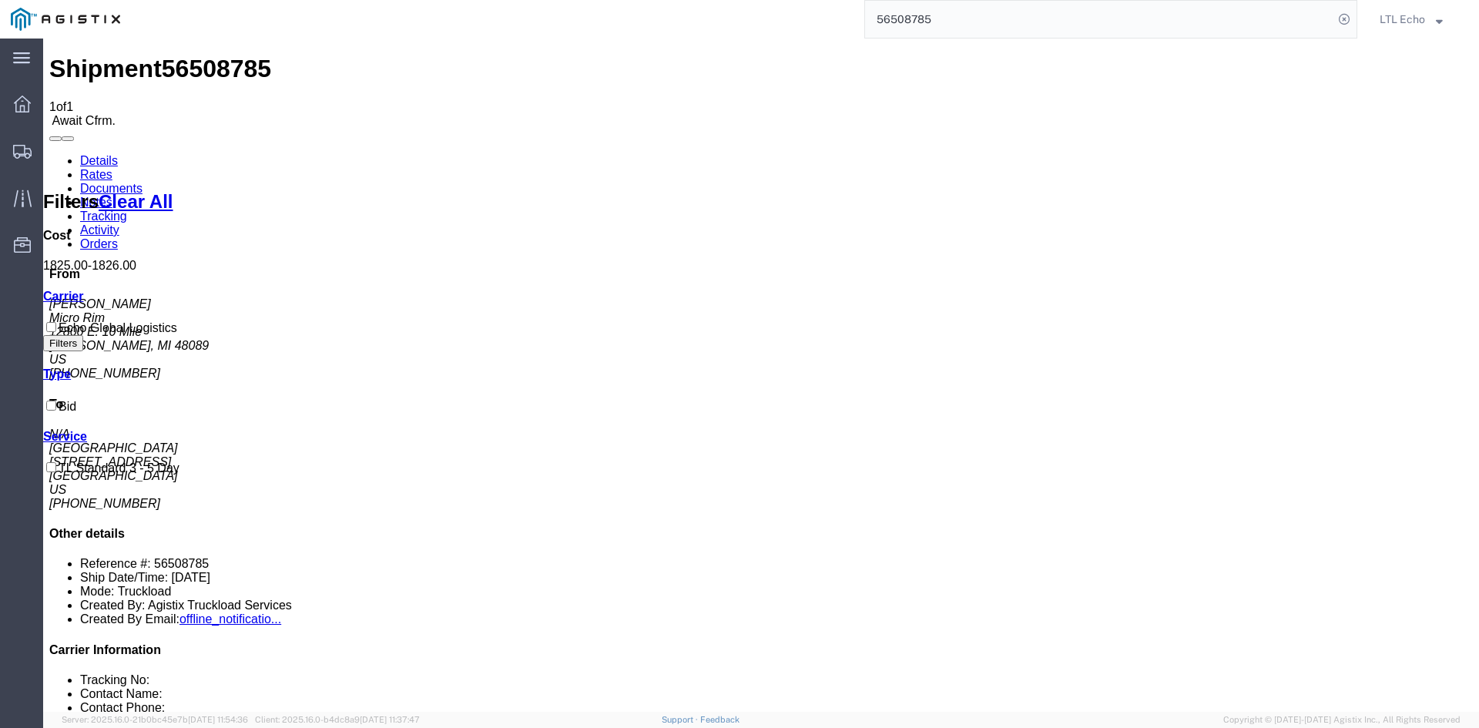
click at [86, 154] on link "Details" at bounding box center [99, 160] width 38 height 13
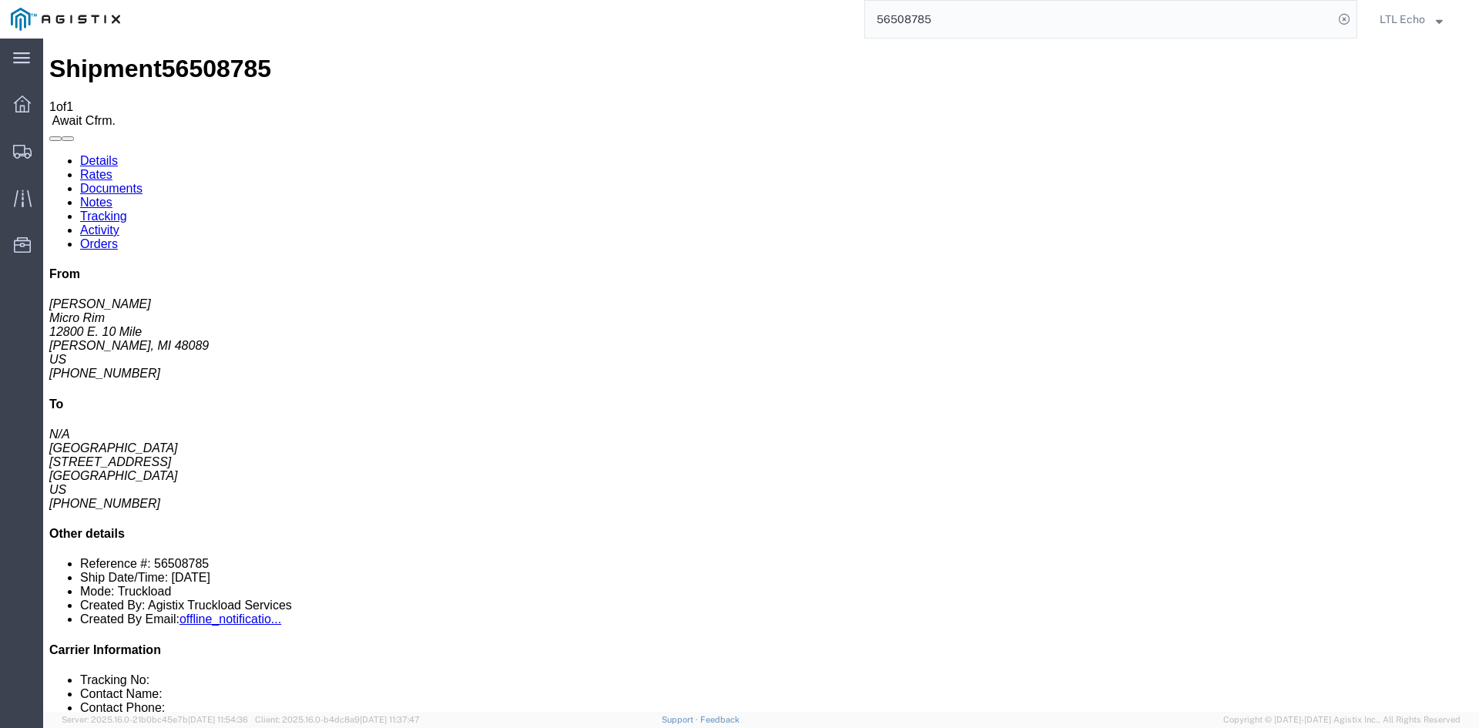
click span "56508785"
copy span "56508785"
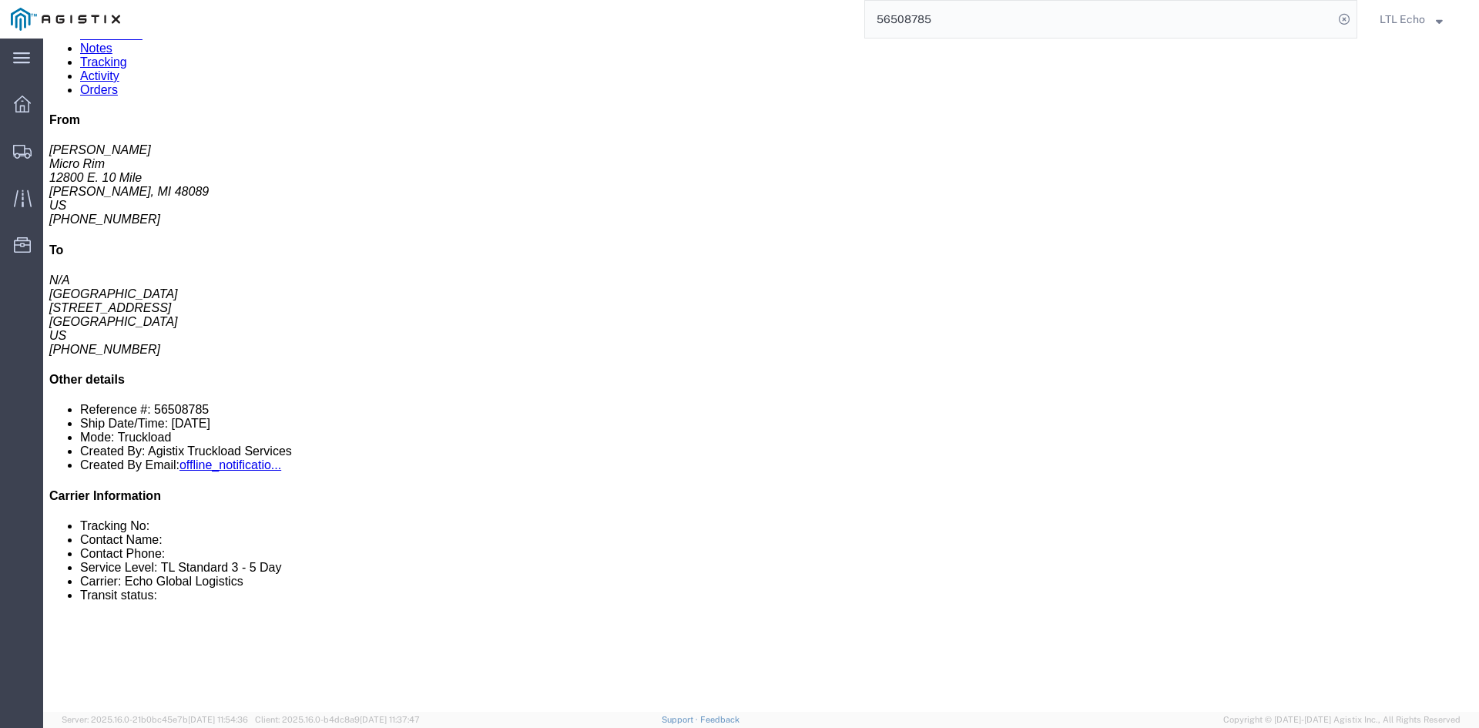
drag, startPoint x: 283, startPoint y: 368, endPoint x: 95, endPoint y: 368, distance: 188.0
click p "Dimensions: L 77.00 x W 48.00 x H 103.00 IN"
copy b "L 77.00 x W 48.00 x H 103.00 IN"
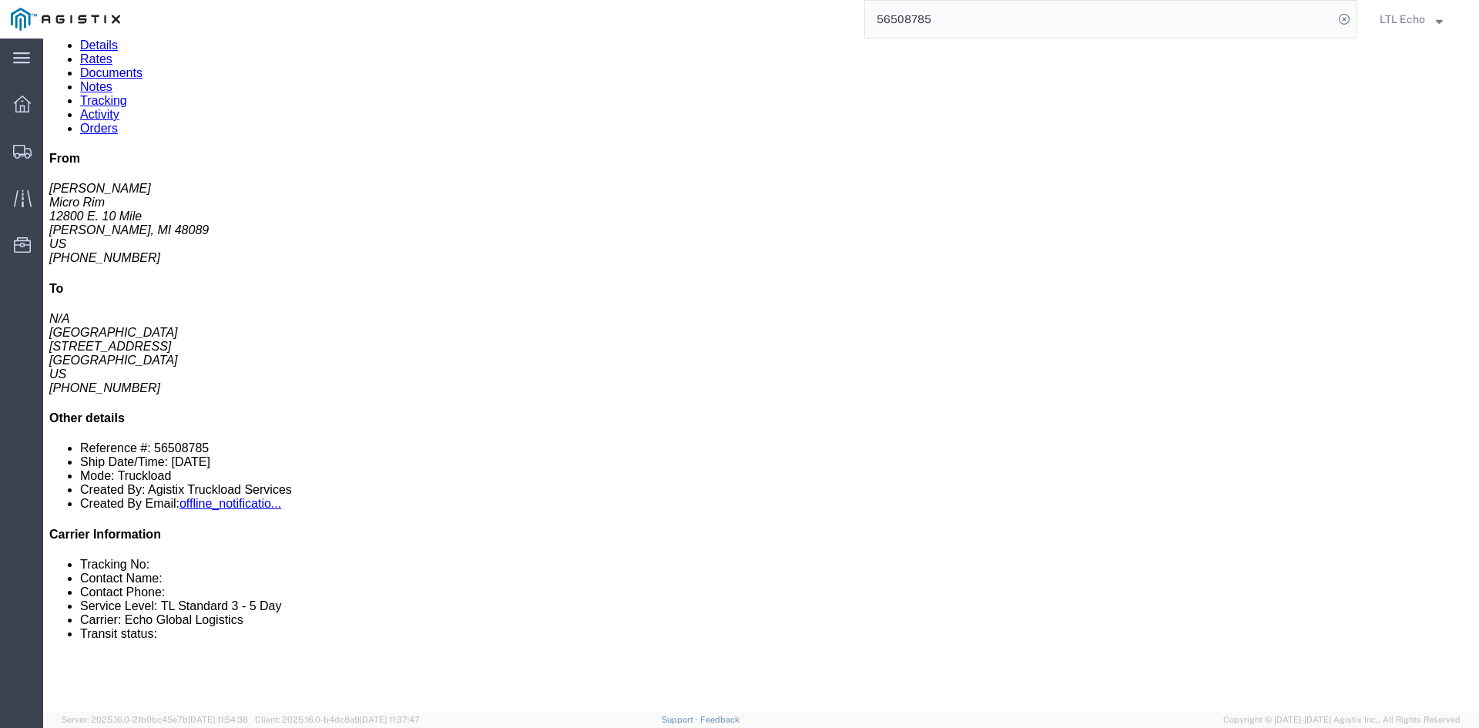
scroll to position [0, 0]
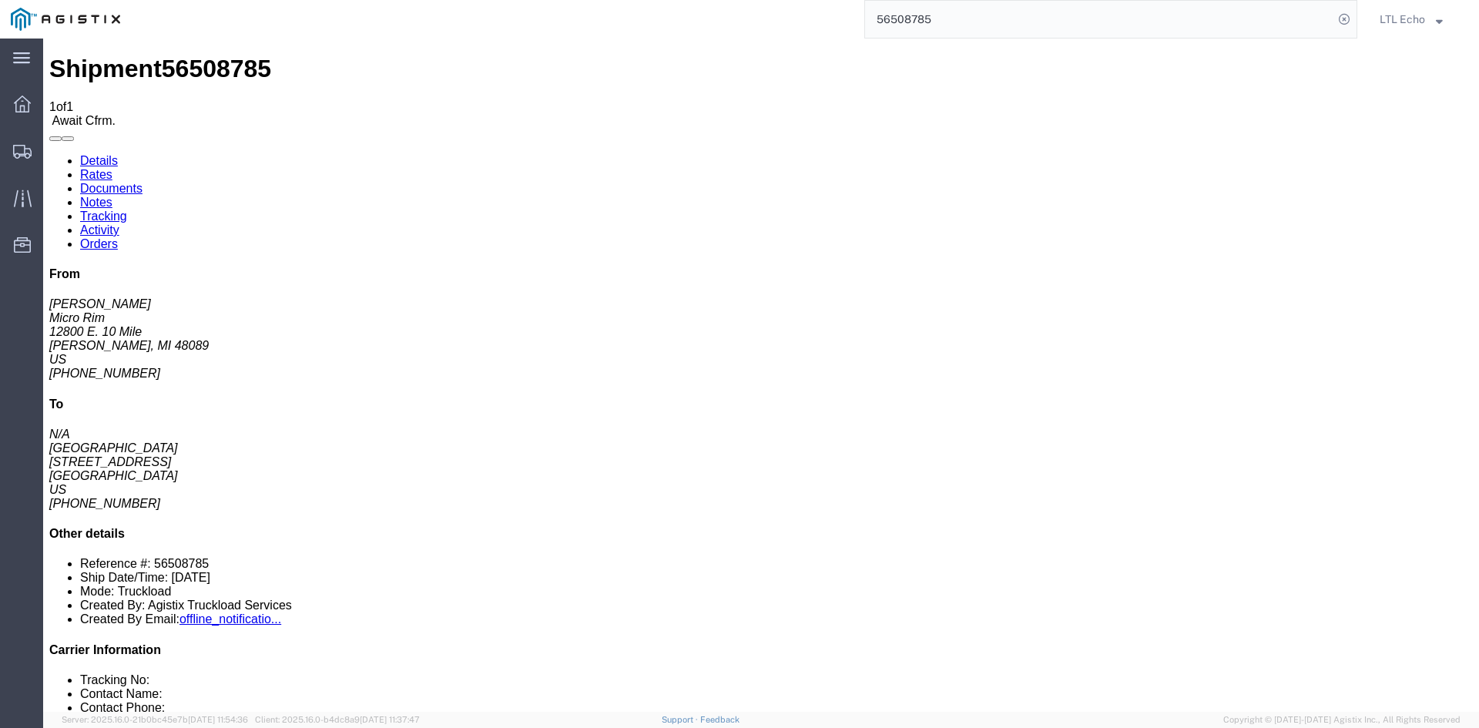
click link "Confirm"
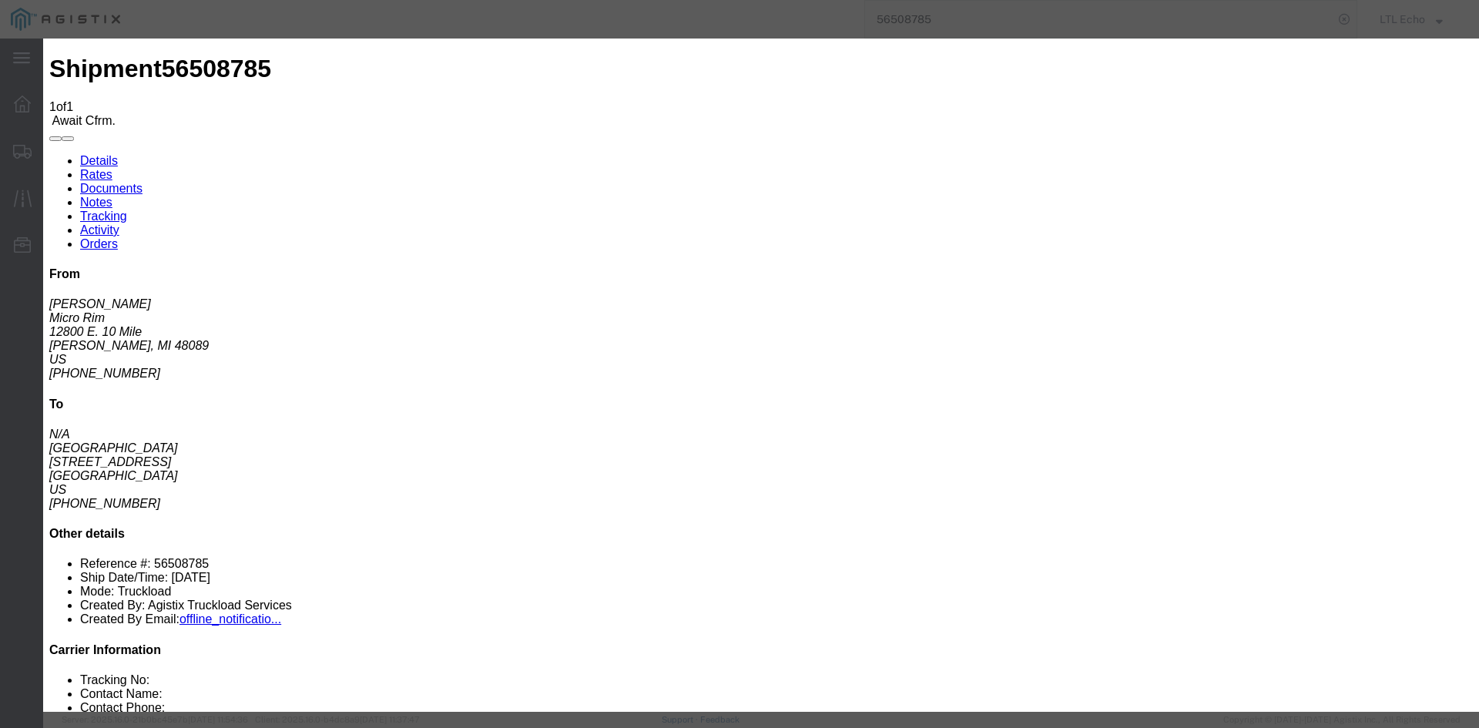
click input "checkbox"
checkbox input "true"
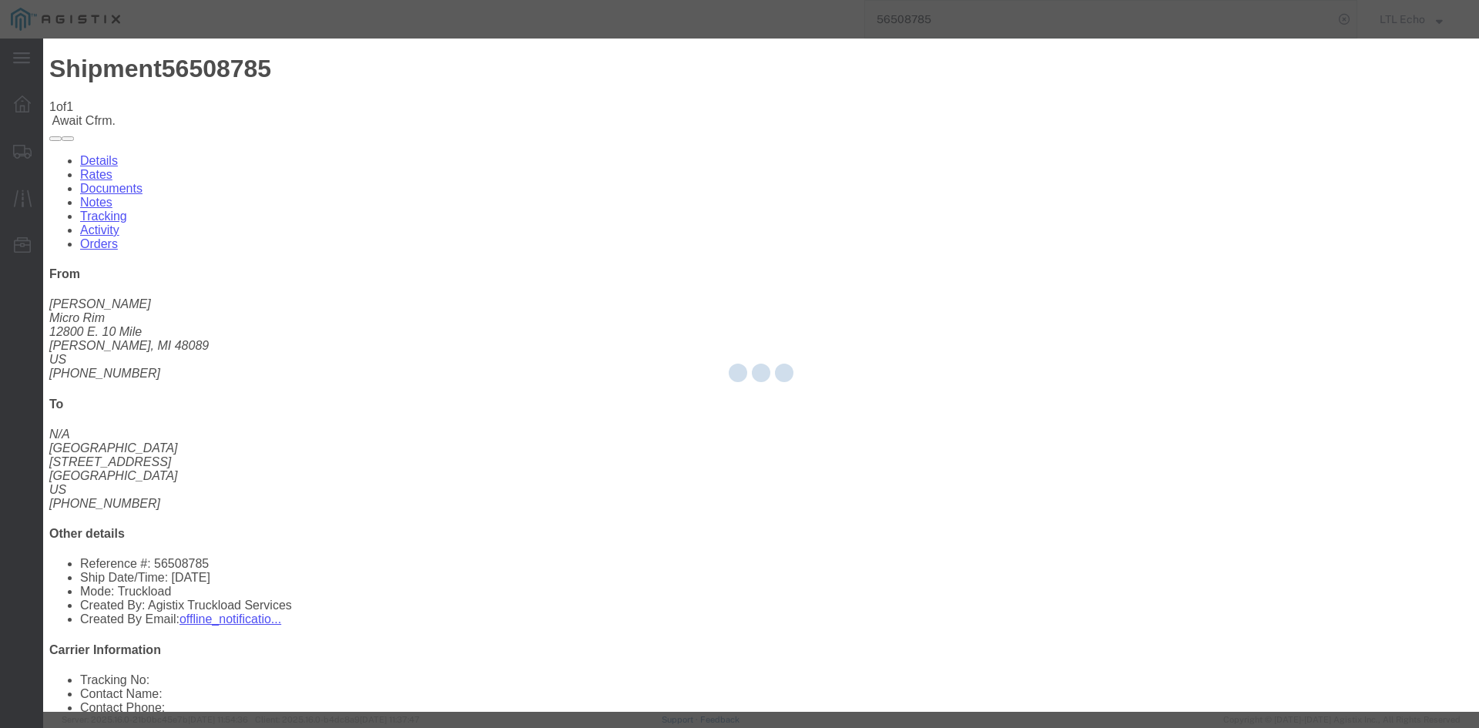
type input "LTL Echo"
type input "+ 8005116111"
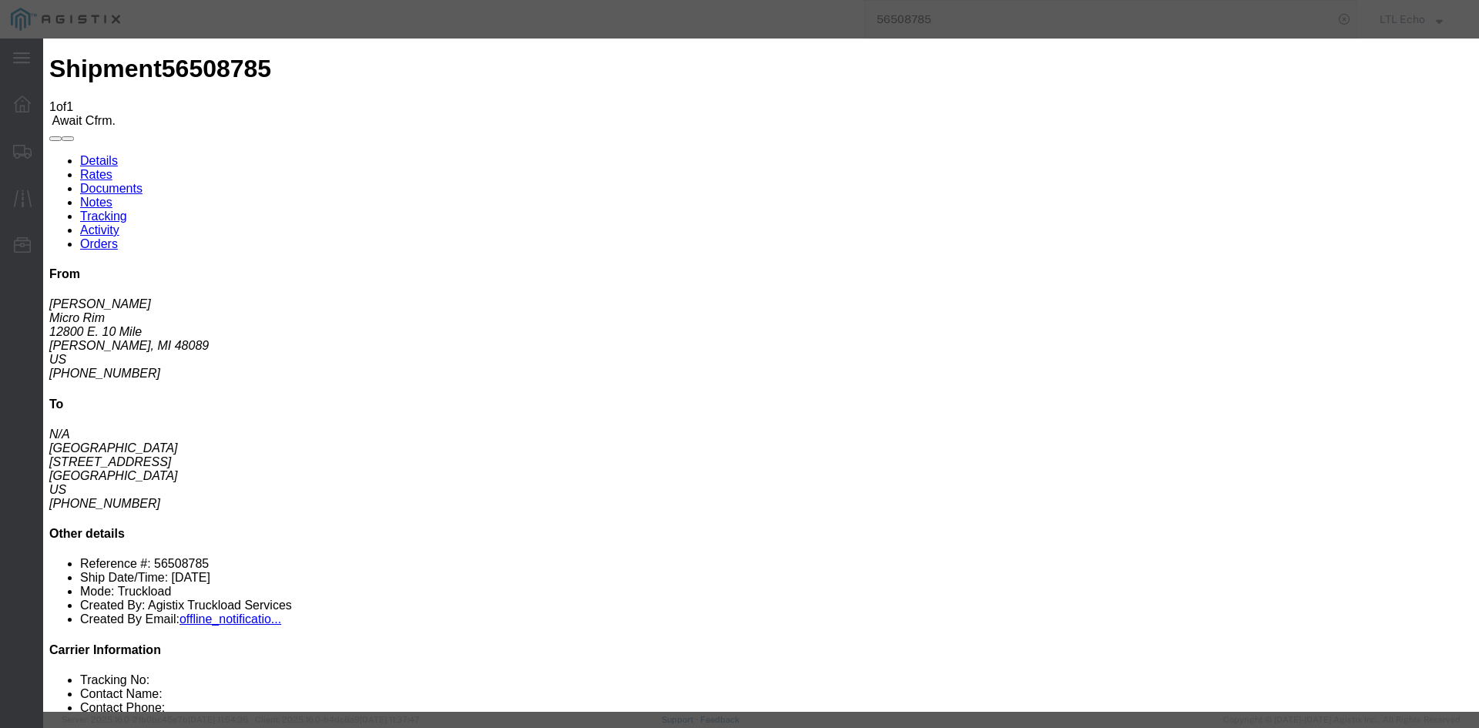
click input "text"
type input "63933449"
click button "Submit"
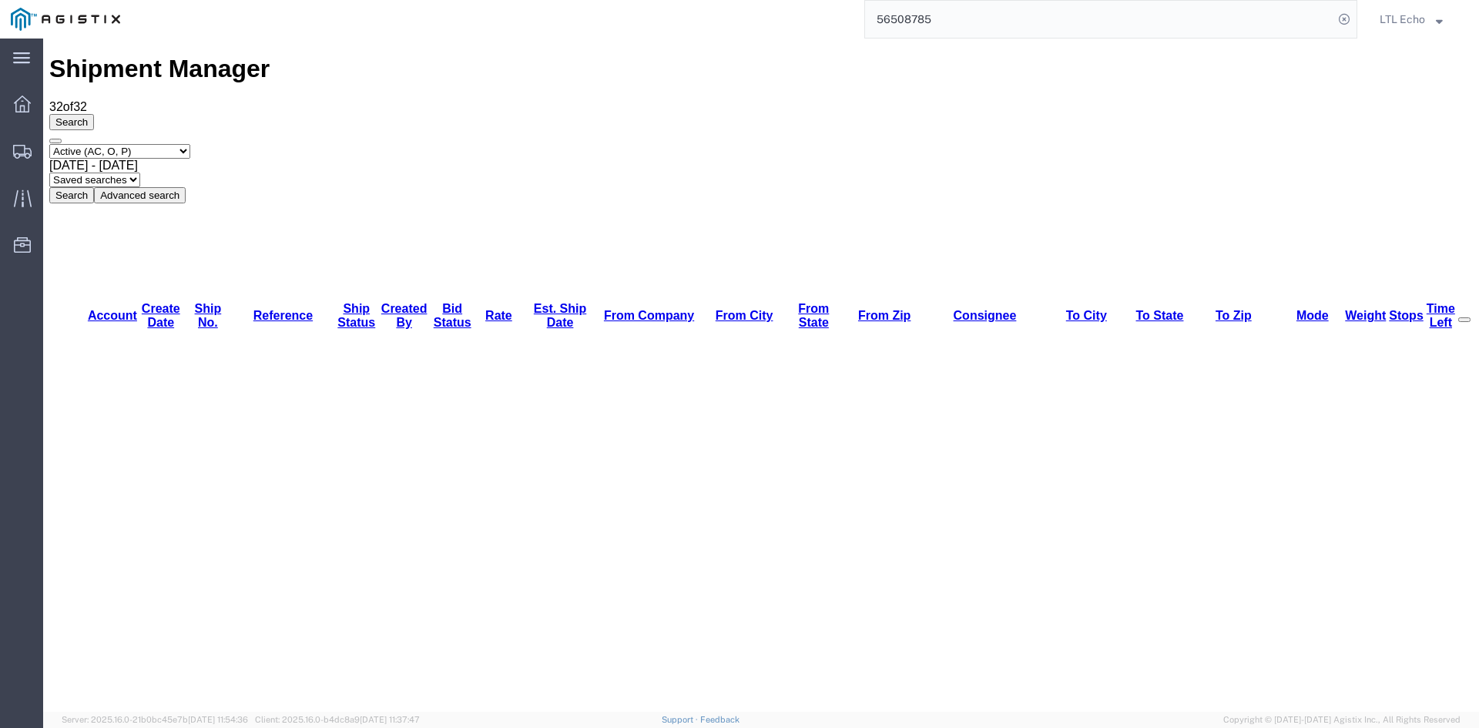
drag, startPoint x: 968, startPoint y: 28, endPoint x: 1033, endPoint y: 28, distance: 65.5
click at [968, 28] on input "56508785" at bounding box center [1099, 19] width 468 height 37
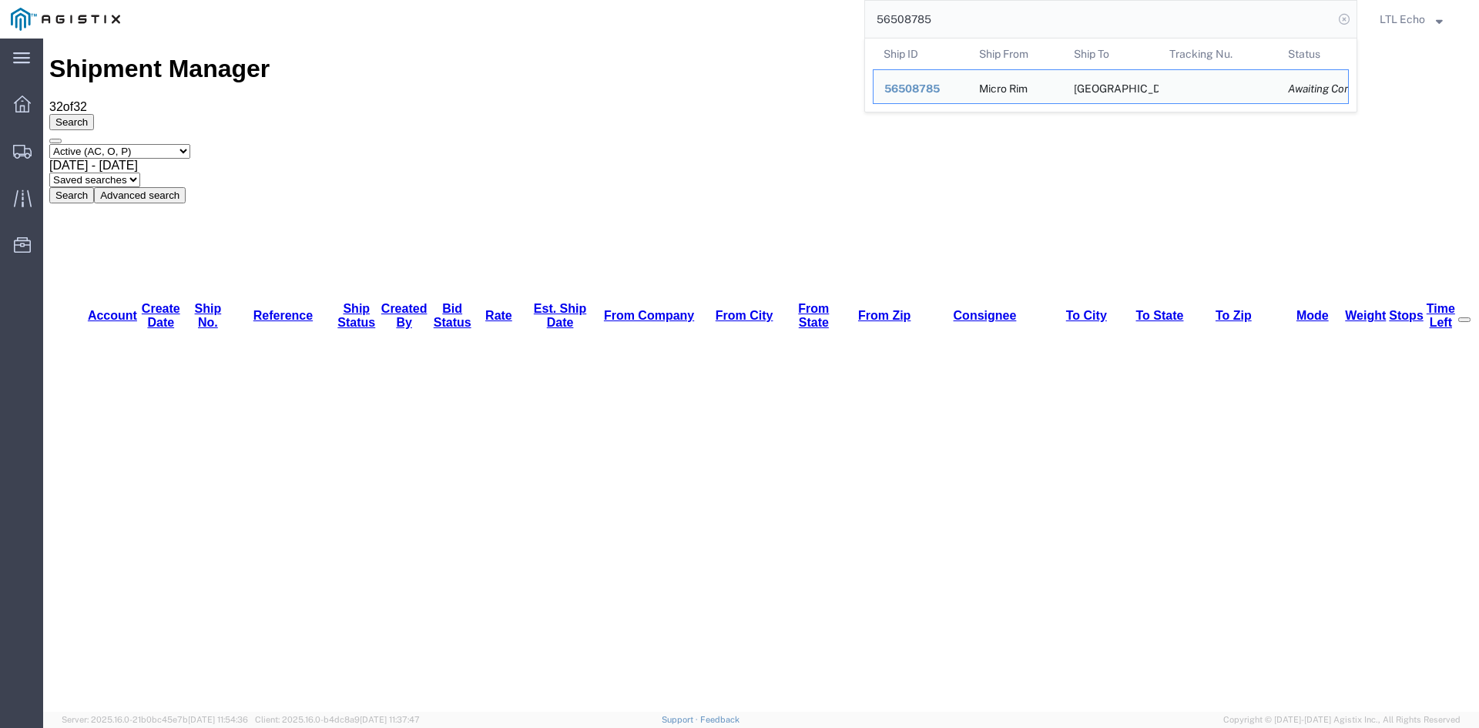
click at [1341, 19] on icon at bounding box center [1345, 19] width 22 height 22
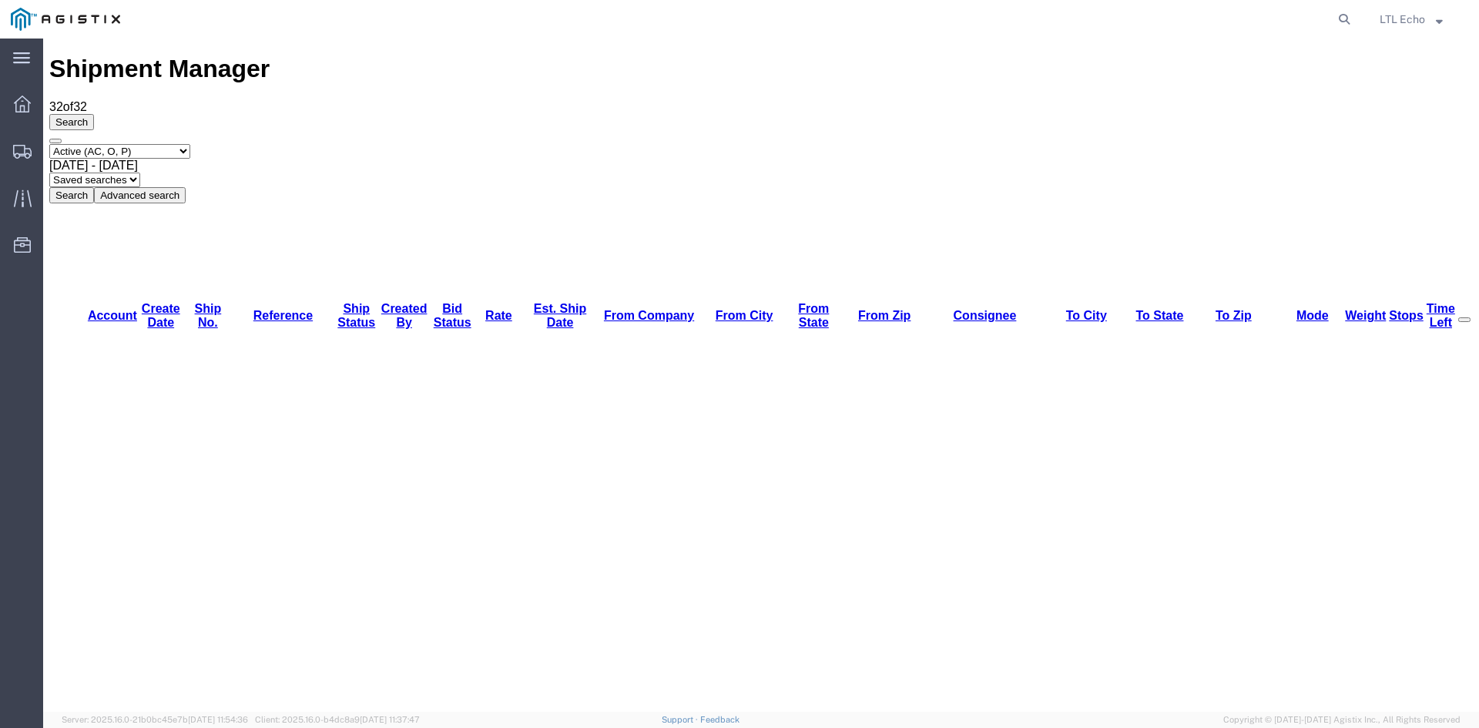
click at [1300, 16] on agx-global-search at bounding box center [1111, 19] width 493 height 39
click at [1174, 18] on agx-global-search at bounding box center [1111, 19] width 493 height 39
click at [1289, 16] on agx-global-search at bounding box center [1111, 19] width 493 height 39
click at [1343, 15] on icon at bounding box center [1345, 19] width 22 height 22
paste input "56499651"
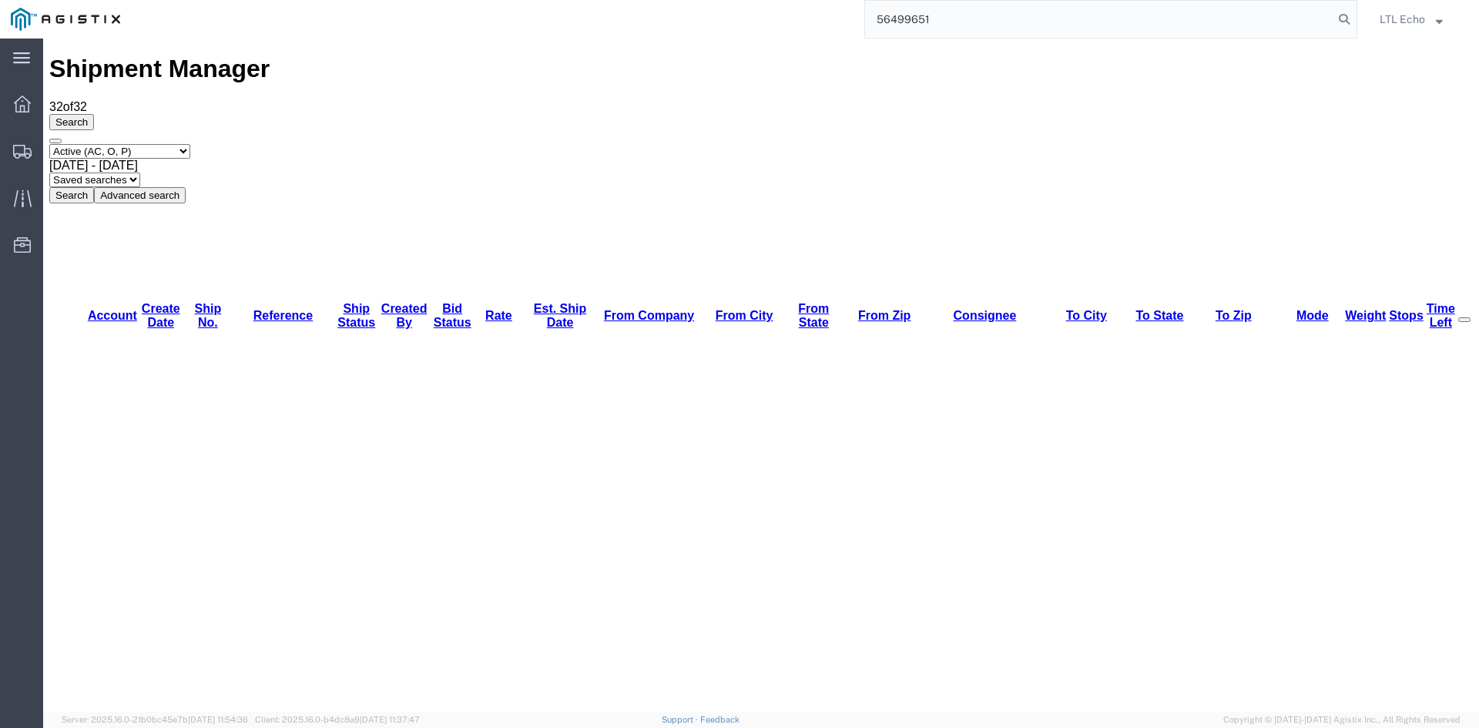
type input "56499651"
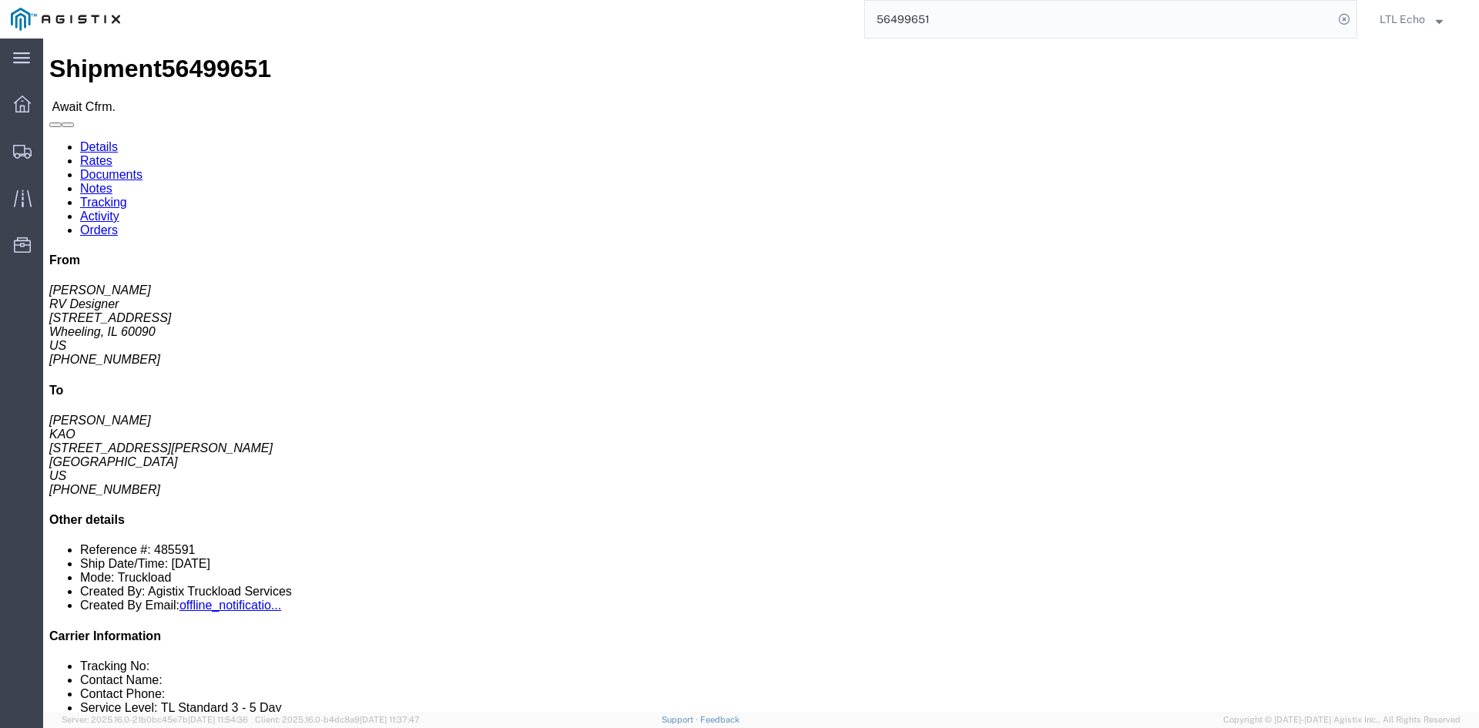
click link "Rates"
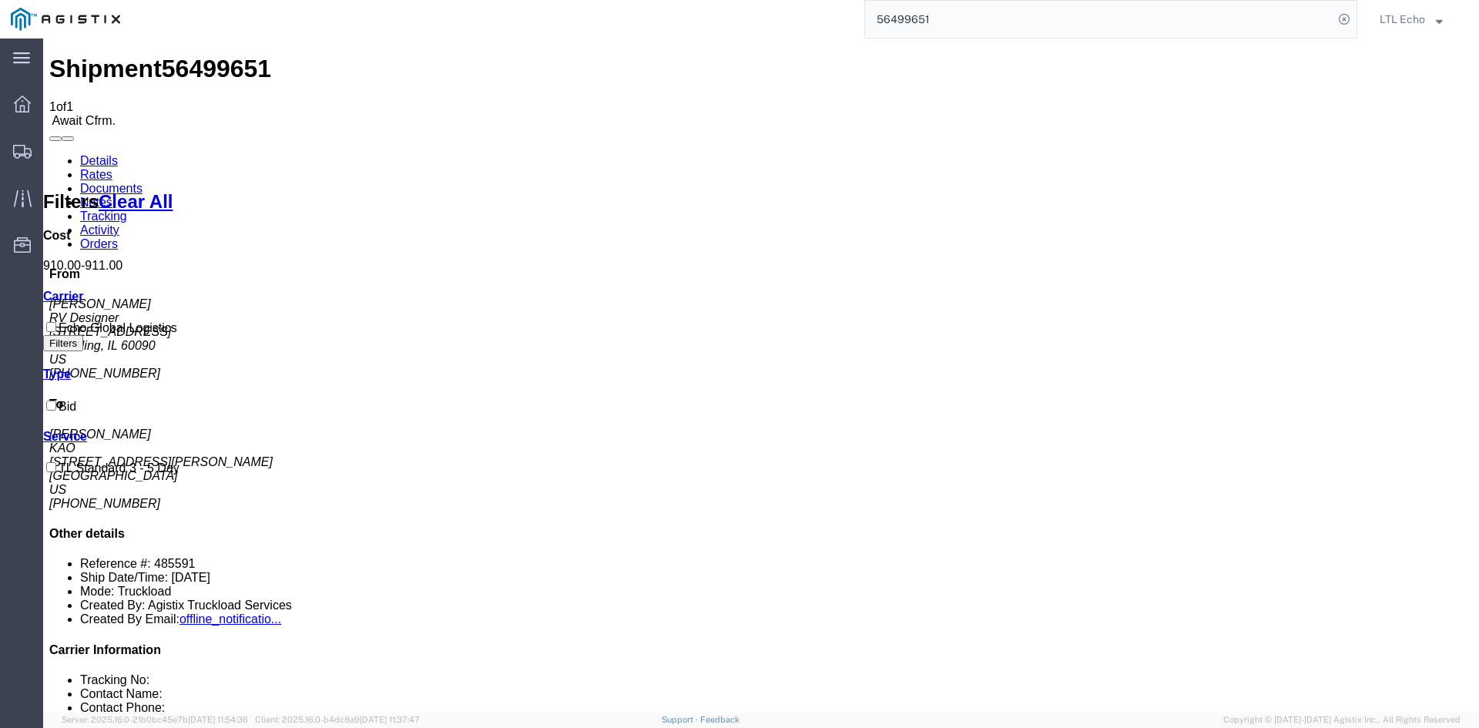
drag, startPoint x: 100, startPoint y: 100, endPoint x: 482, endPoint y: 53, distance: 385.1
click at [100, 154] on link "Details" at bounding box center [99, 160] width 38 height 13
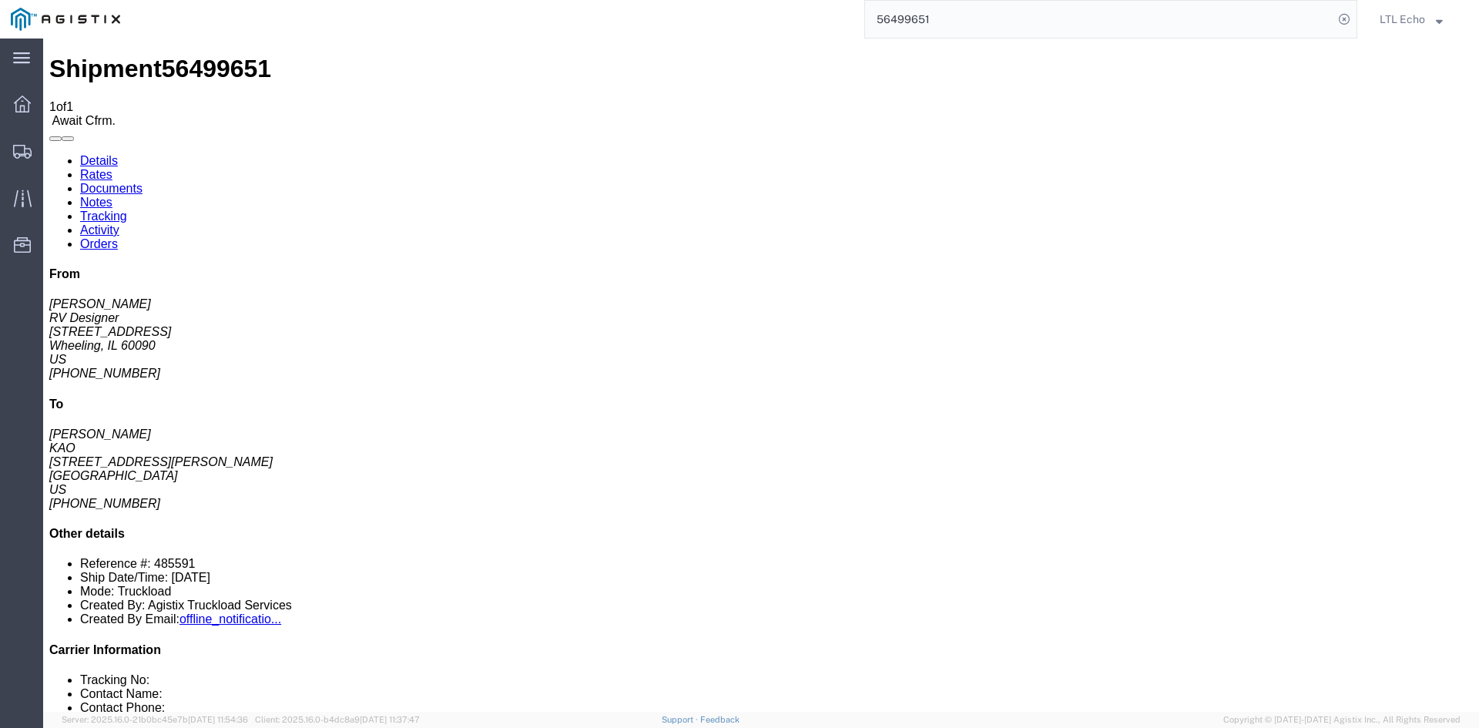
click div "Ship From RV Designer (Vince M) 602 South Wheeling Road Wheeling, IL 60090 Unit…"
drag, startPoint x: 147, startPoint y: 162, endPoint x: 15, endPoint y: 158, distance: 132.6
click div "Ship From RV Designer (Vince M) 602 South Wheeling Road Wheeling, IL 60090 Unit…"
copy address "602 South Wheeling Road"
drag, startPoint x: 157, startPoint y: 232, endPoint x: 15, endPoint y: 230, distance: 141.8
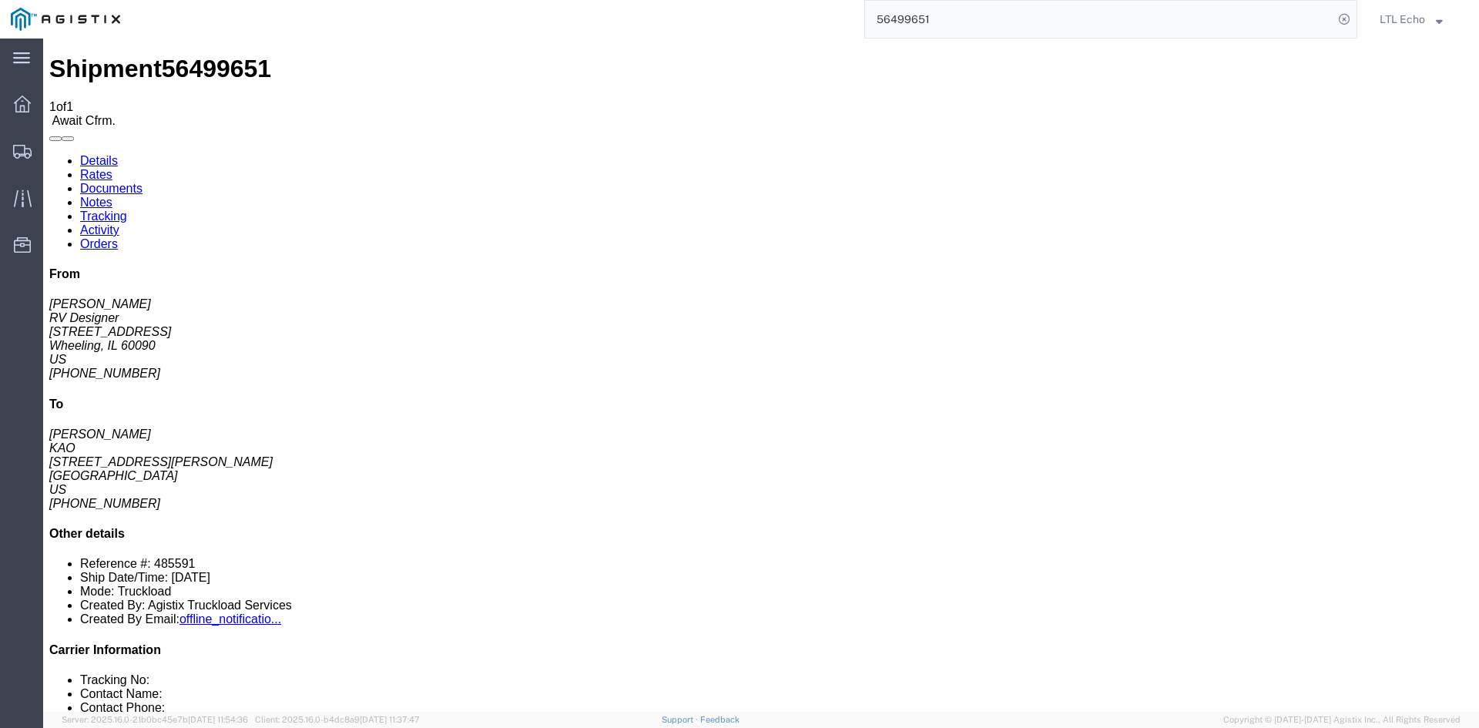
click address "RV Designer (Vince M) 602 South Wheeling Road Wheeling, IL 60090 United States …"
copy address "vincem@rvdesigner.com"
click span "56499651"
copy span "56499651"
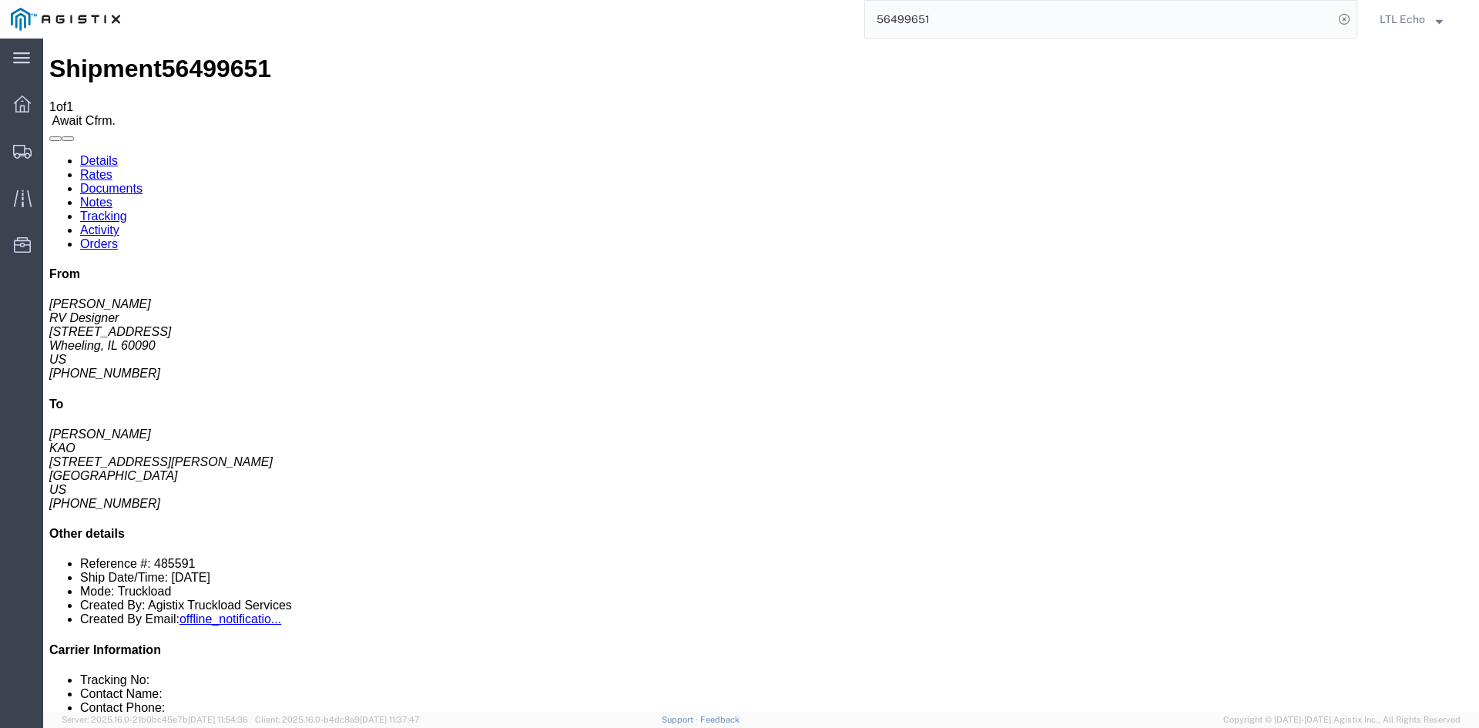
drag, startPoint x: 463, startPoint y: 247, endPoint x: 297, endPoint y: 247, distance: 166.4
click address "KAO (Paul Bullock) 8607 17950 Dix Toledo Highway Brownstown, MI 48193 United St…"
copy address "keymi-appt@lkqcorp.com"
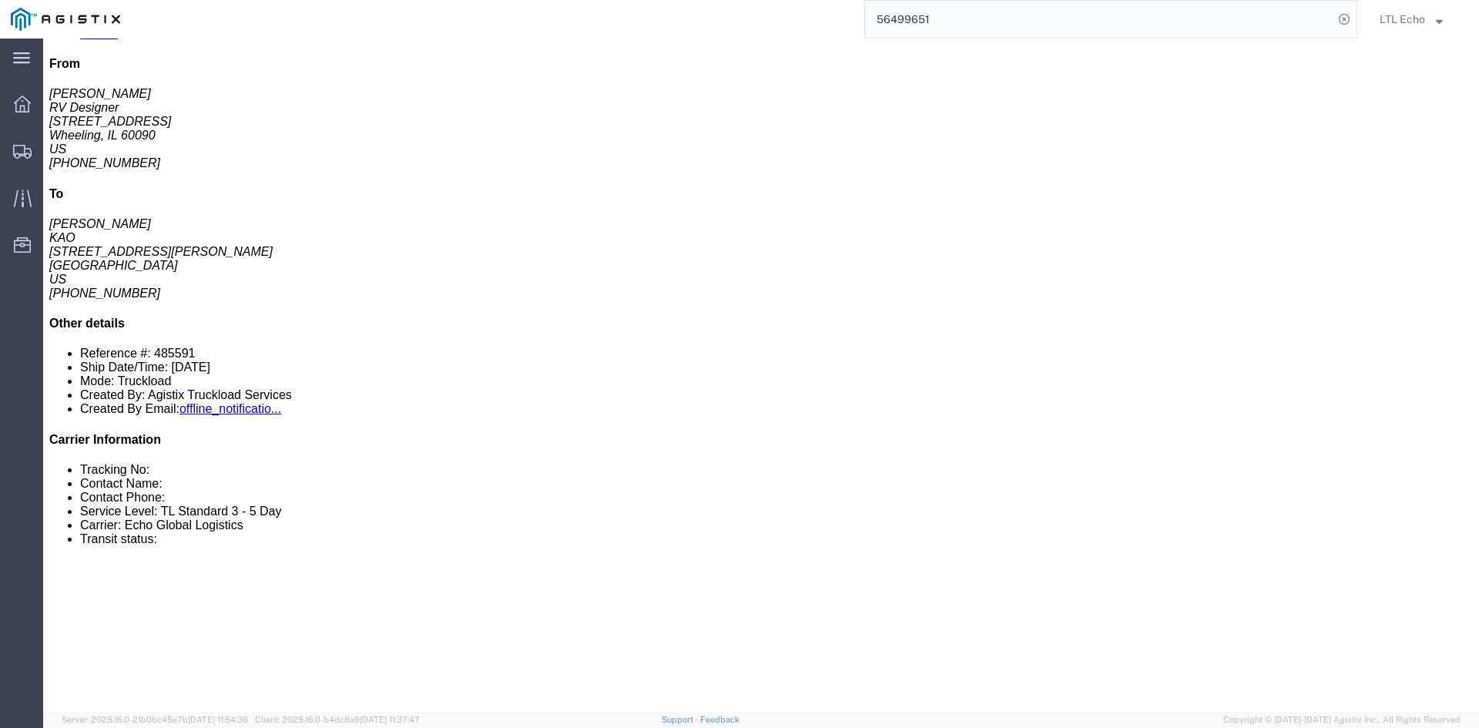
scroll to position [231, 0]
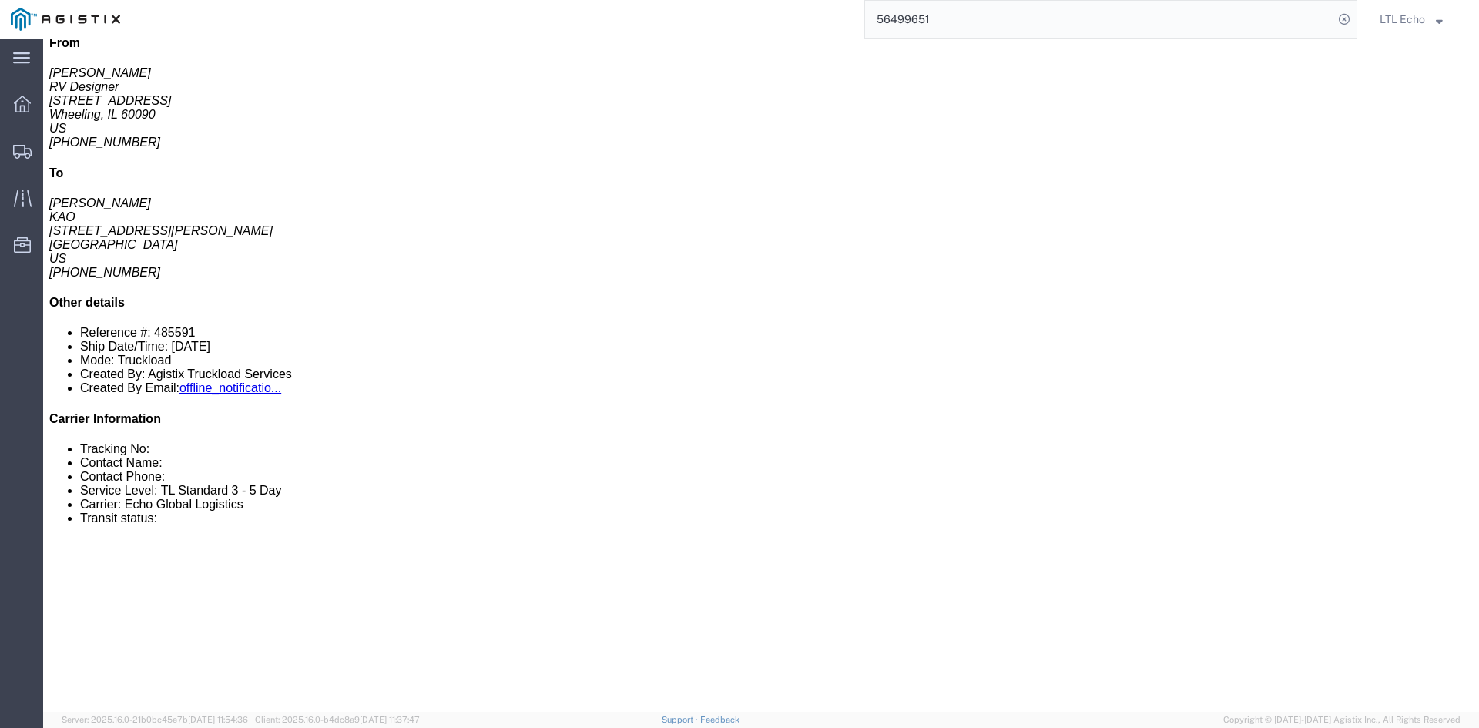
click p "Dimensions: L 48.00 x W 8.00 x H 8.00 FT"
drag, startPoint x: 264, startPoint y: 294, endPoint x: 95, endPoint y: 287, distance: 168.9
click p "Dimensions: L 48.00 x W 8.00 x H 8.00 FT"
copy b "L 48.00 x W 8.00 x H 8.00 FT"
click link "Rates"
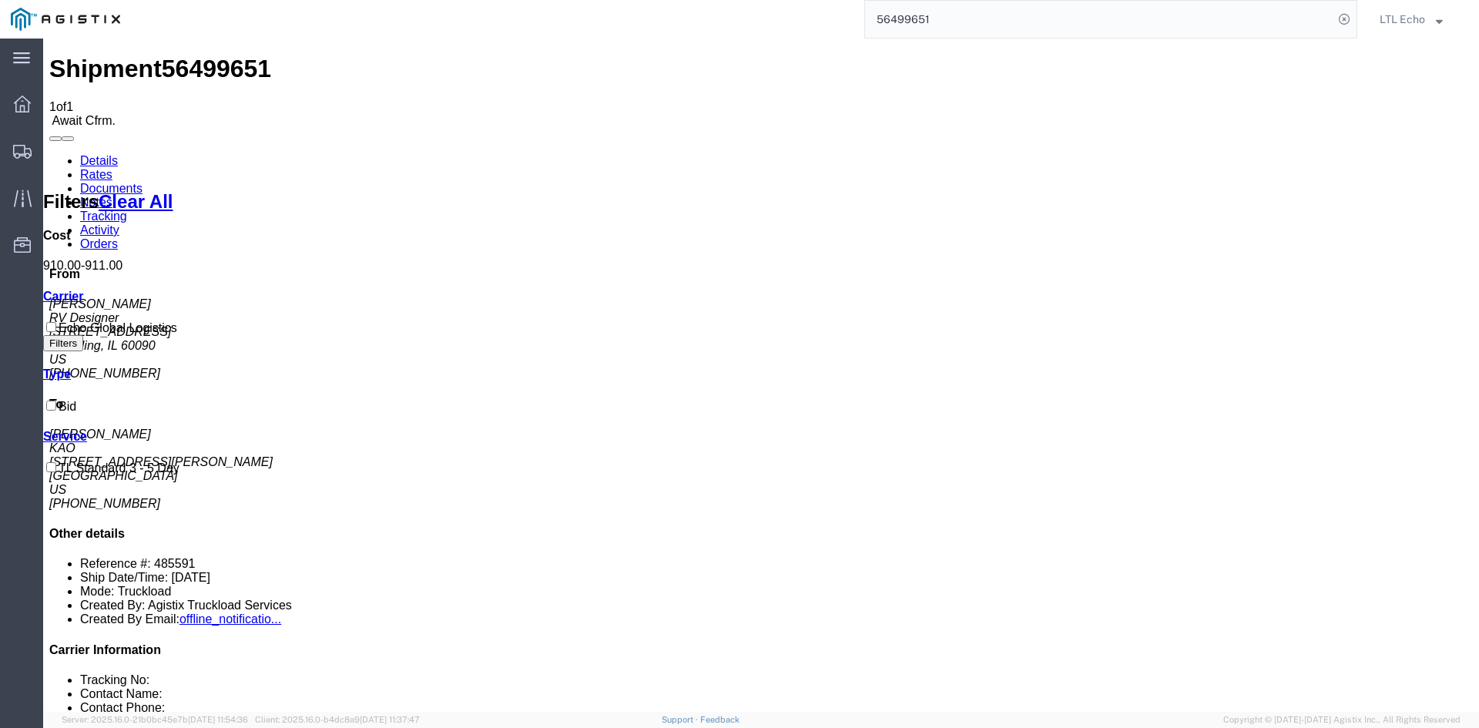
click at [92, 154] on link "Details" at bounding box center [99, 160] width 38 height 13
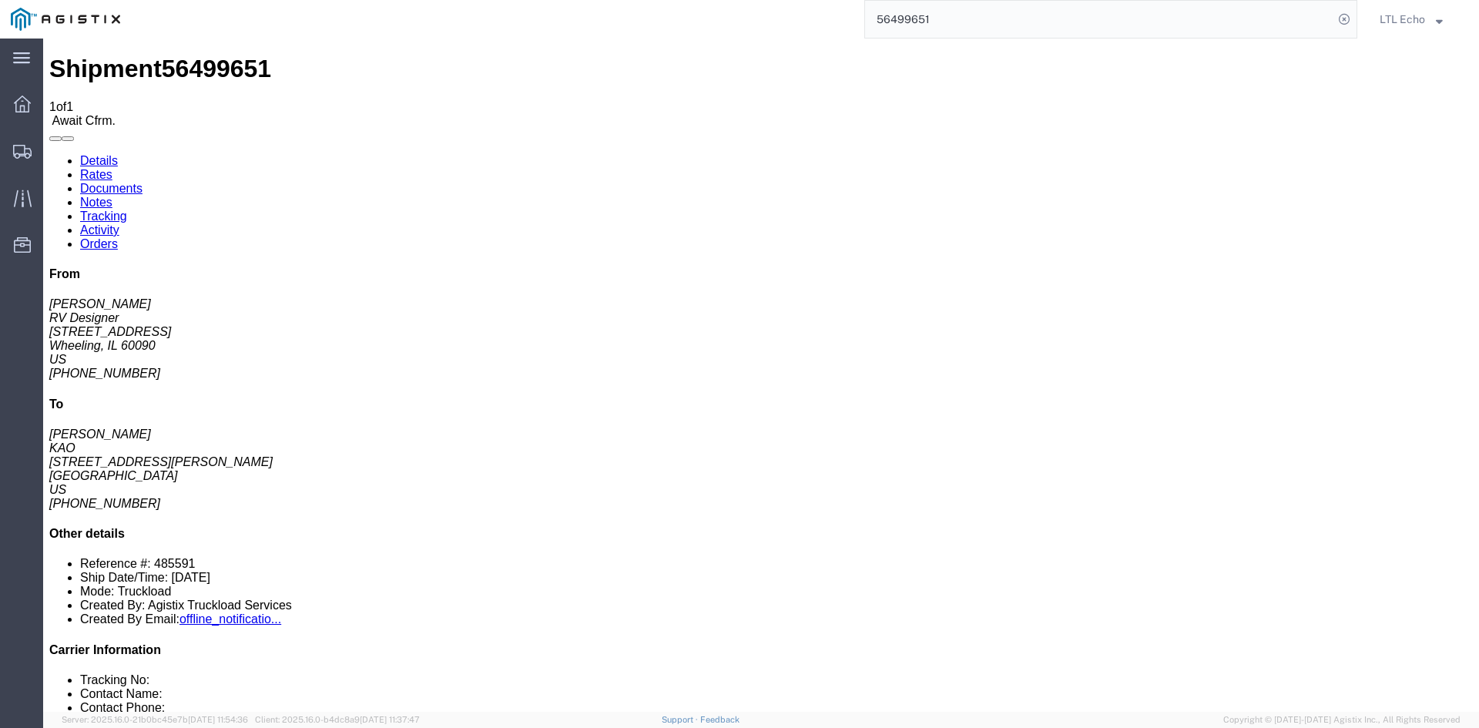
click span "56499651"
copy span "56499651"
drag, startPoint x: 1221, startPoint y: 346, endPoint x: 1221, endPoint y: 354, distance: 8.5
click li "Reference #: 485591"
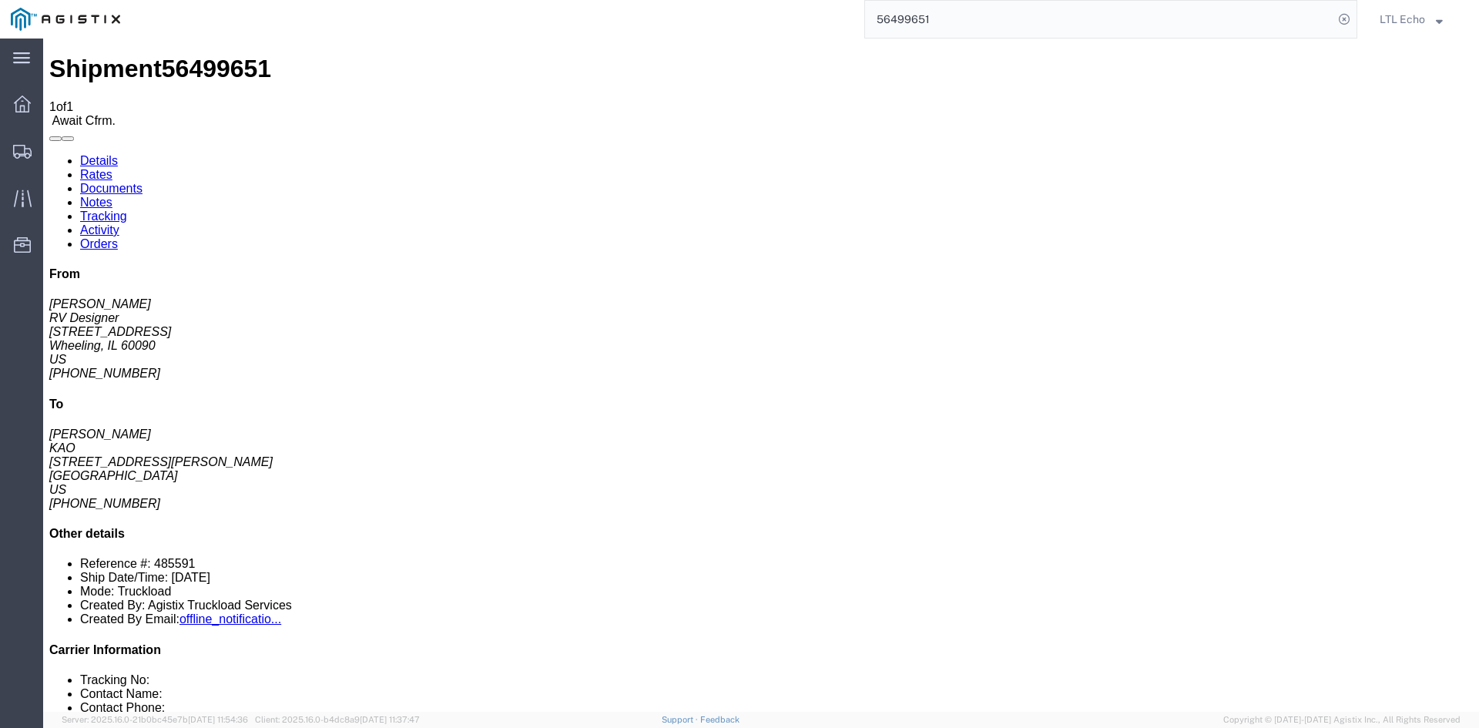
click li "Reference #: 485591"
copy li "485591"
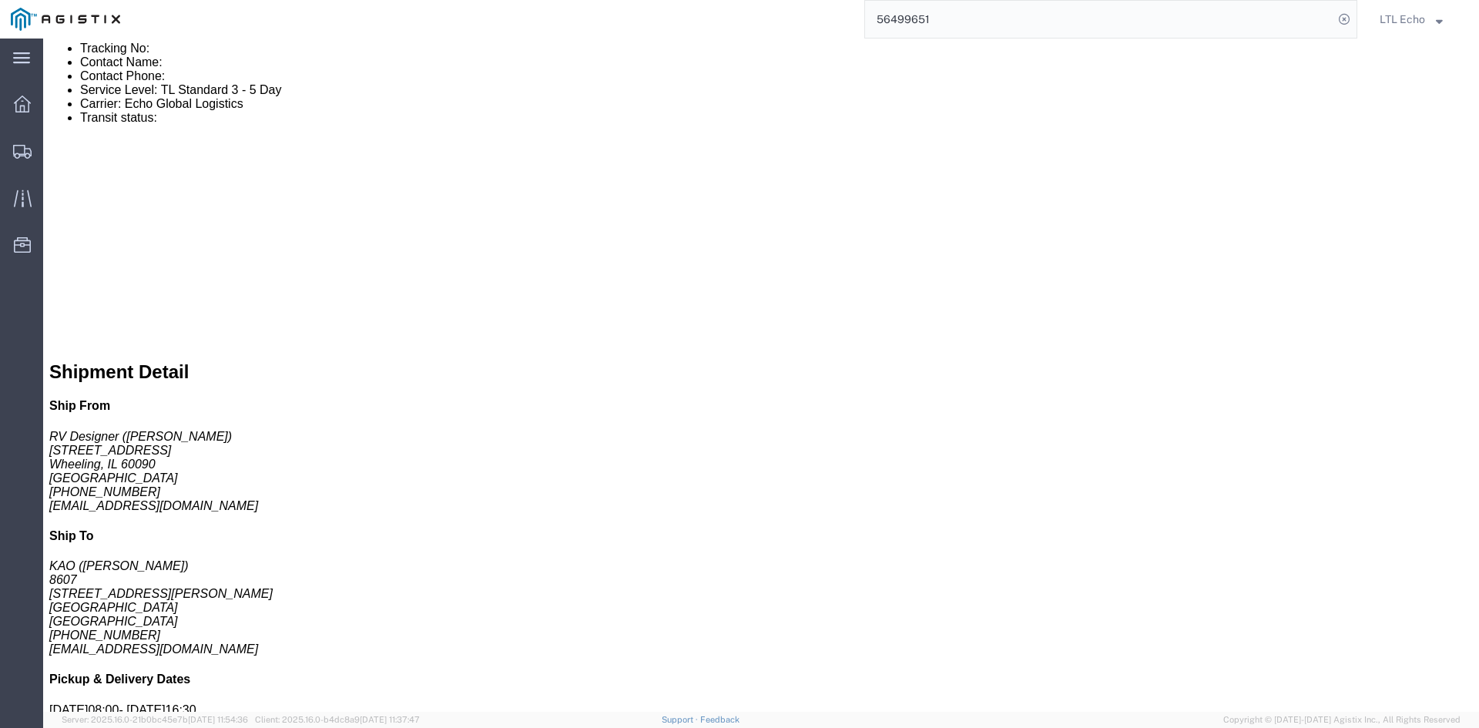
scroll to position [771, 0]
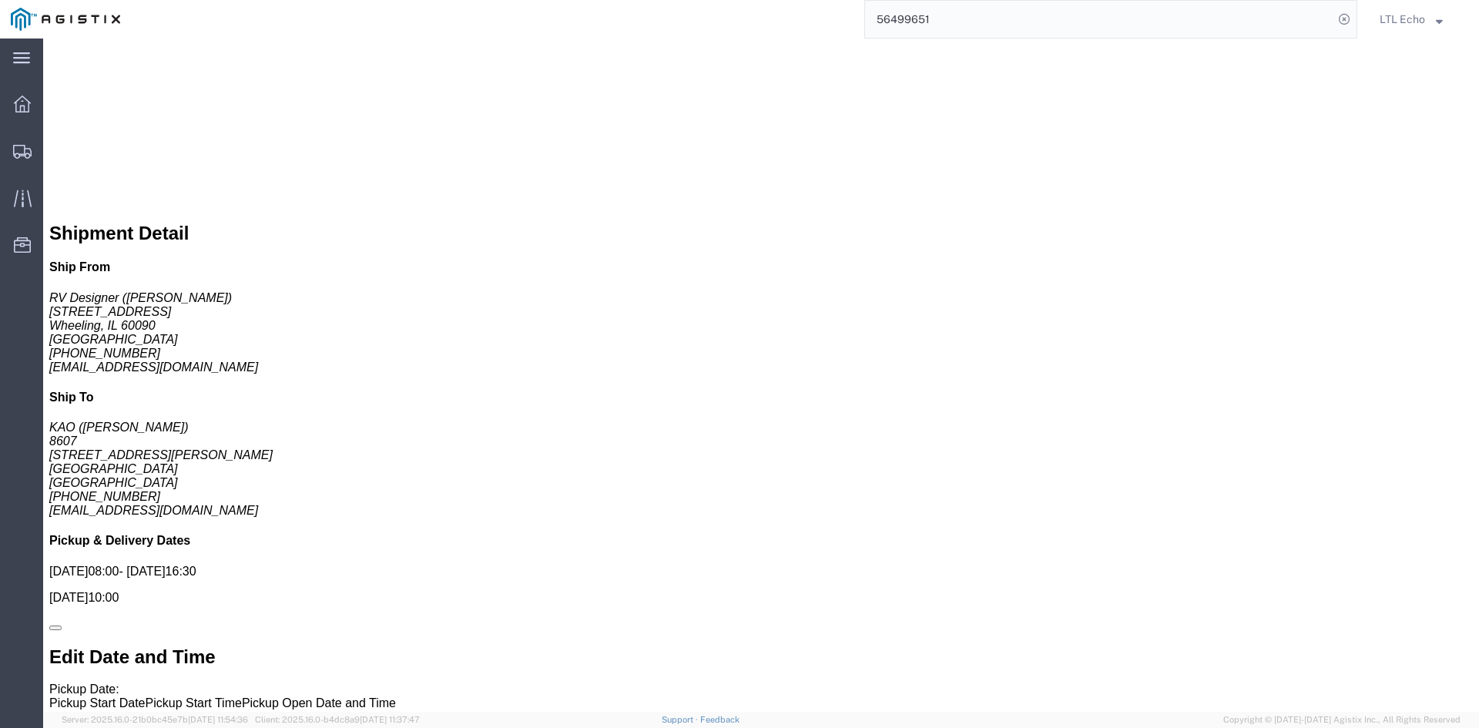
click span "Await Cfrm."
click link "Confirm"
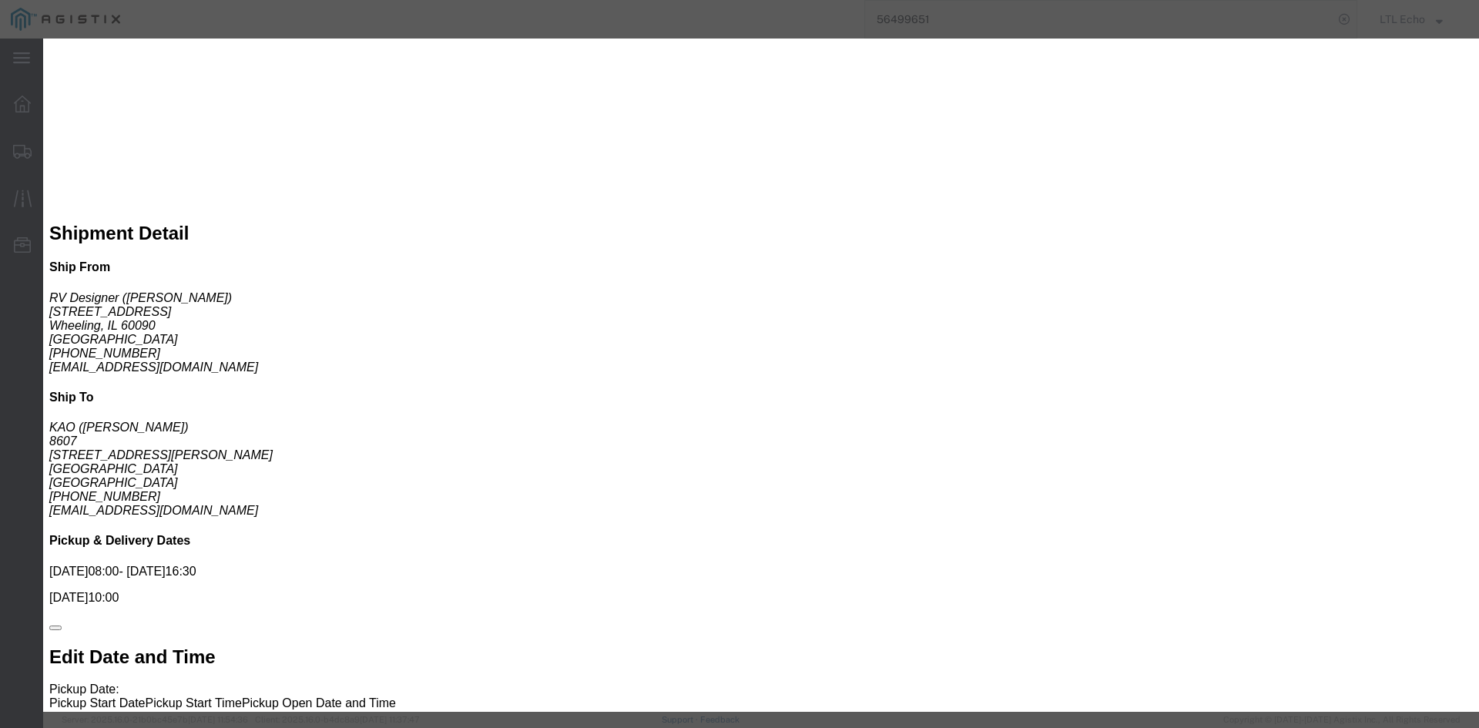
click input "checkbox"
checkbox input "true"
type input "LTL Echo"
type input "+ 8005116111"
click input "text"
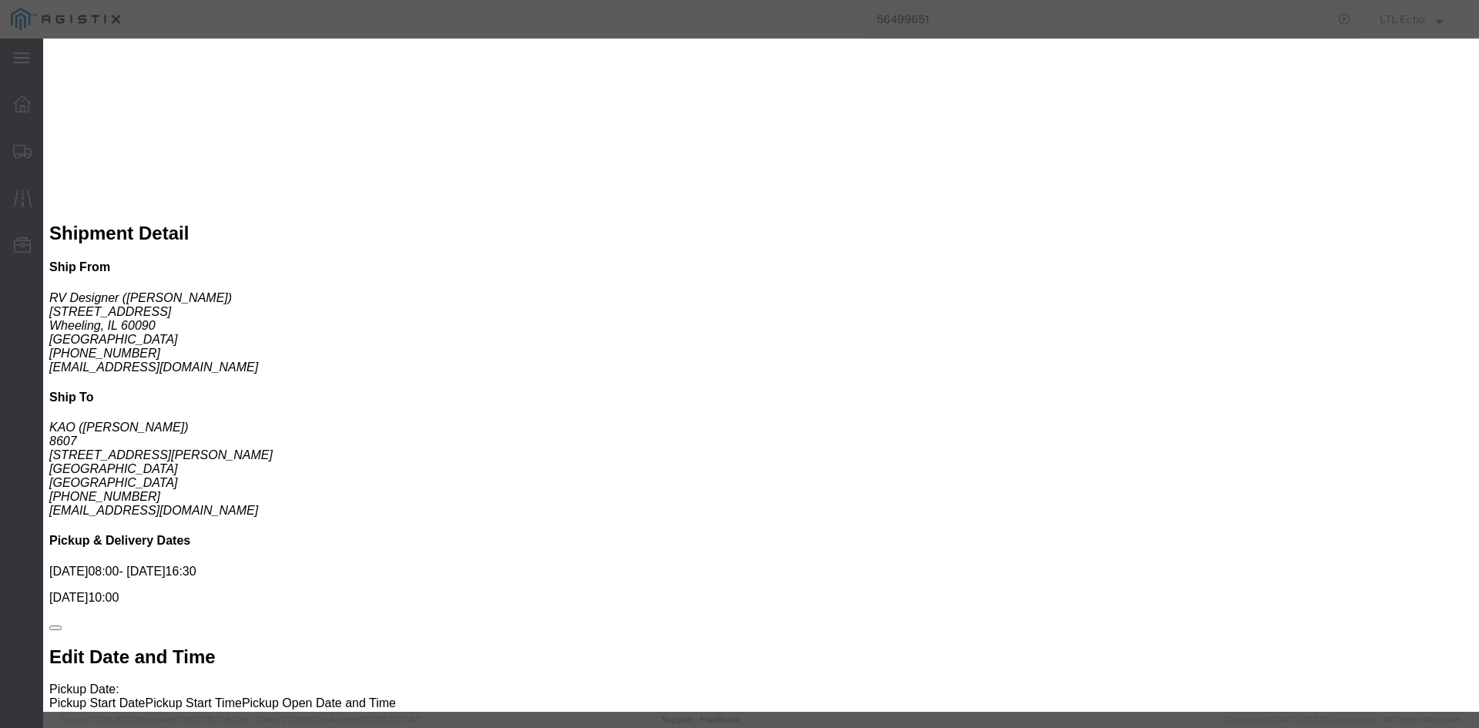
click input "text"
paste input "63930024"
type input "63930024"
click button "Submit"
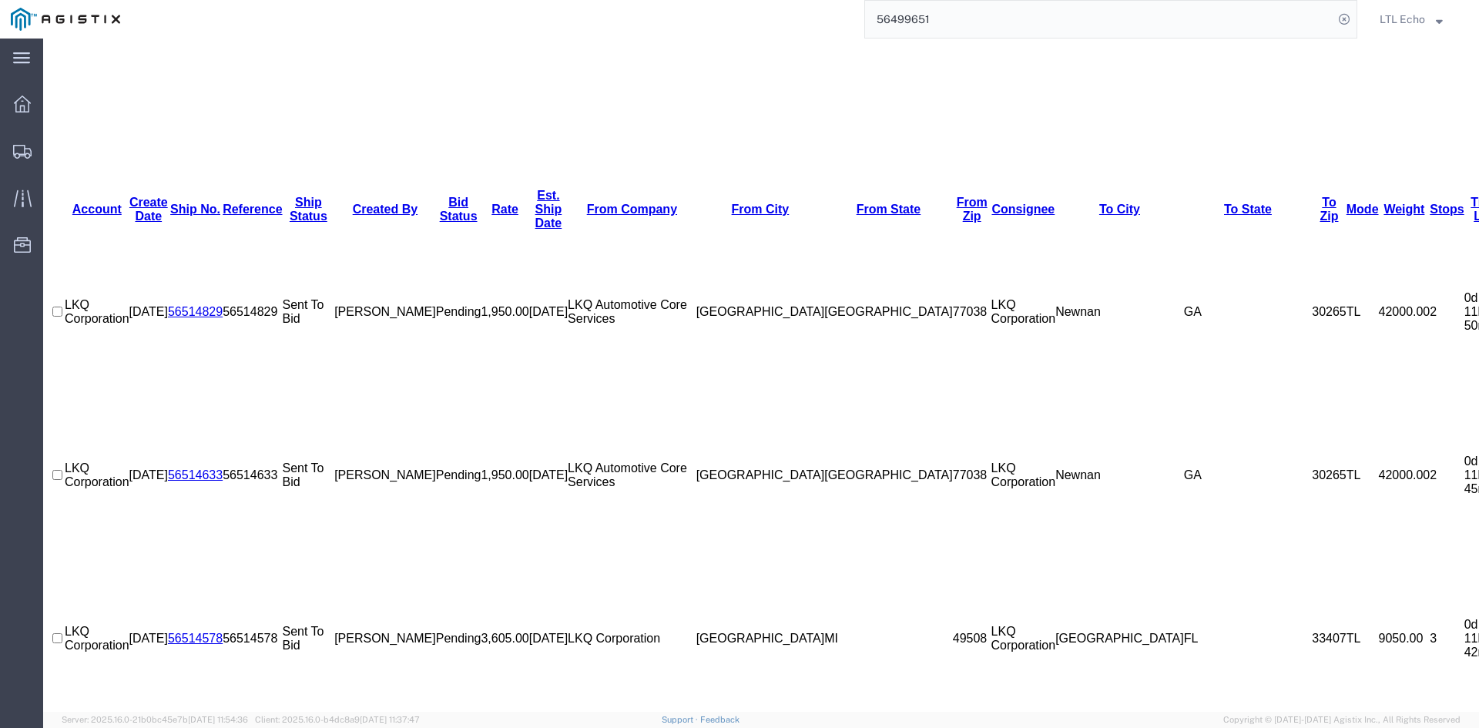
scroll to position [102, 0]
